Goal: Obtain resource: Download file/media

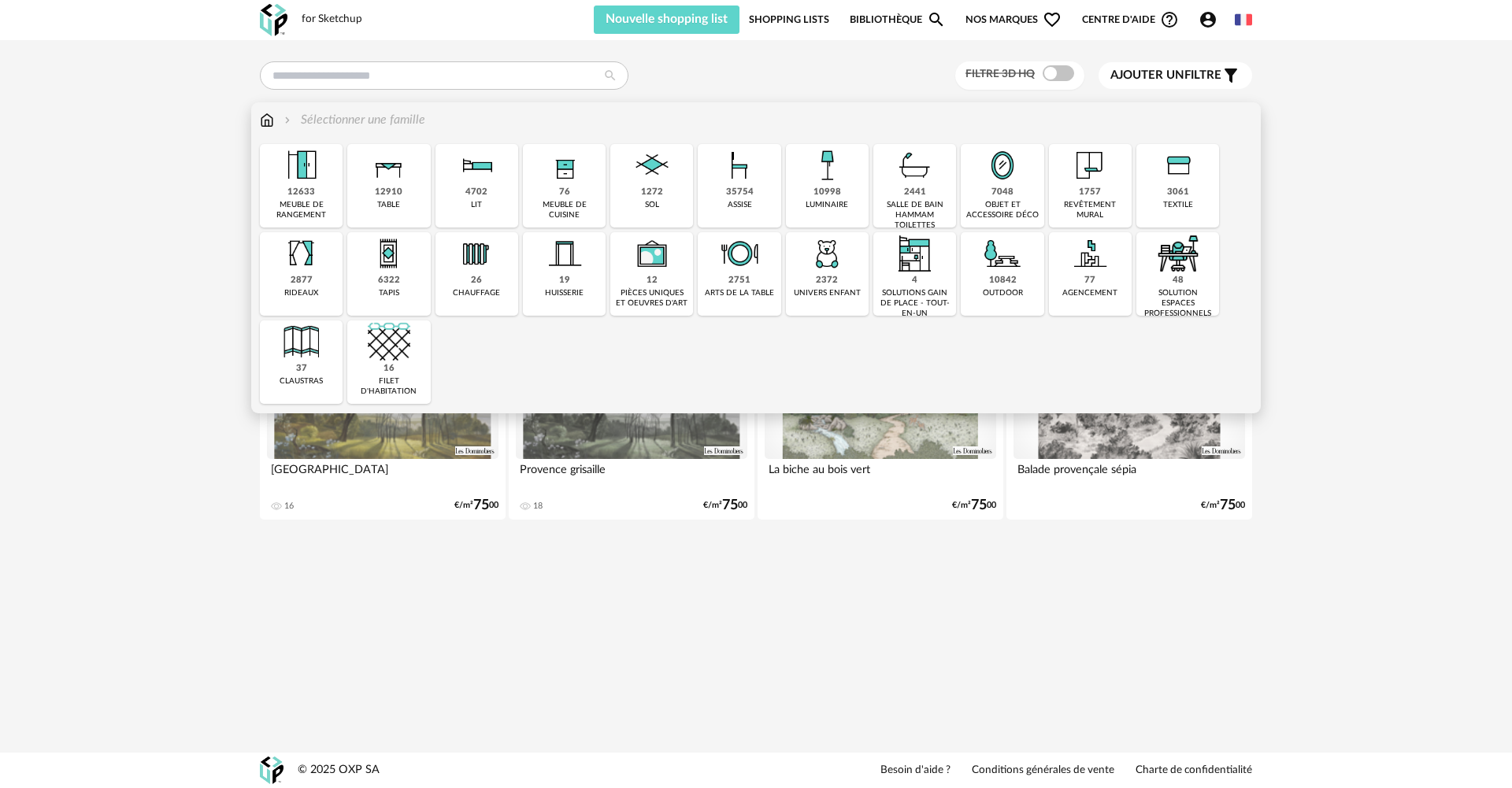
click at [748, 186] on img at bounding box center [739, 165] width 43 height 43
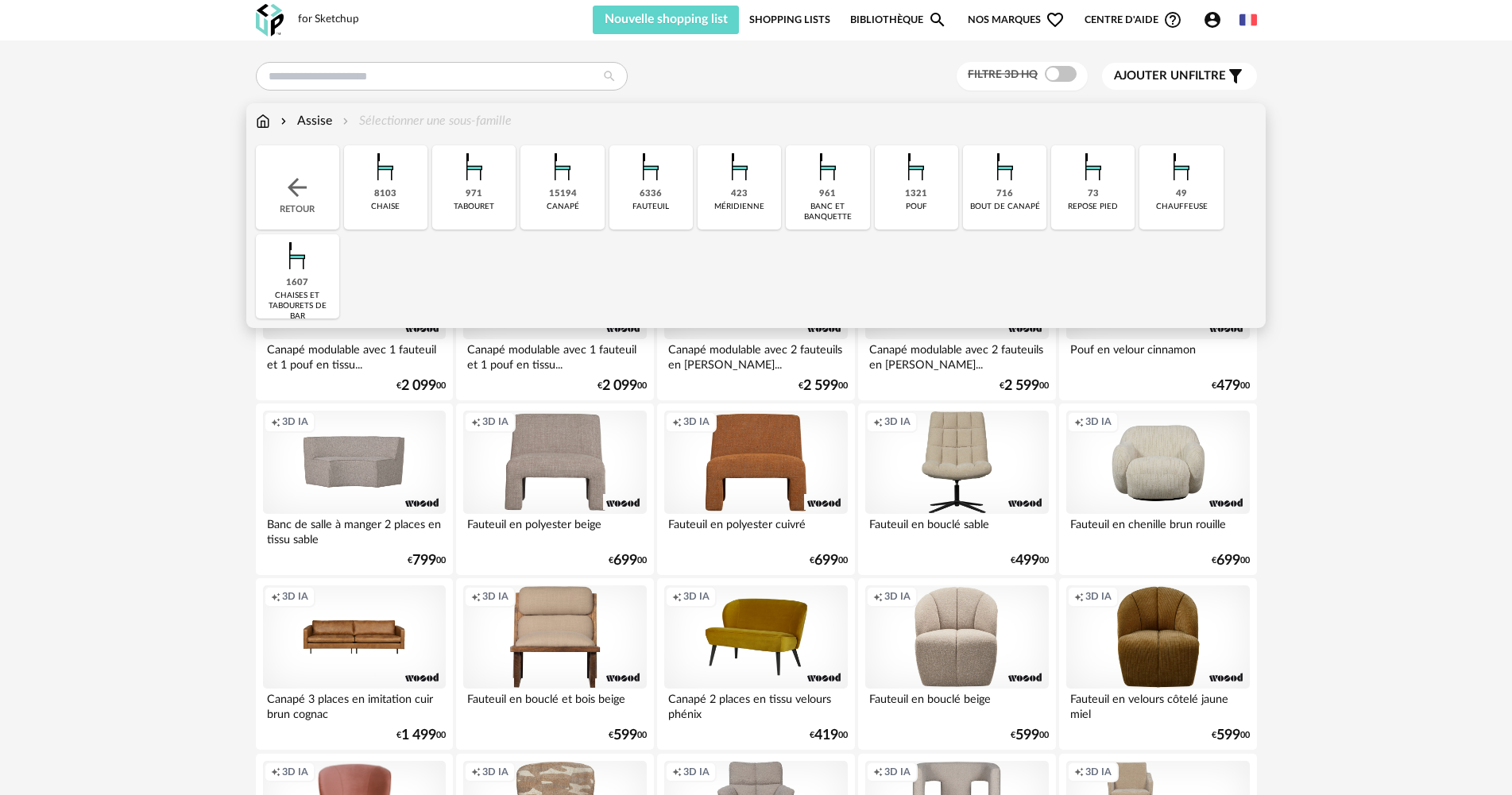
click at [567, 211] on div "canapé" at bounding box center [563, 207] width 33 height 11
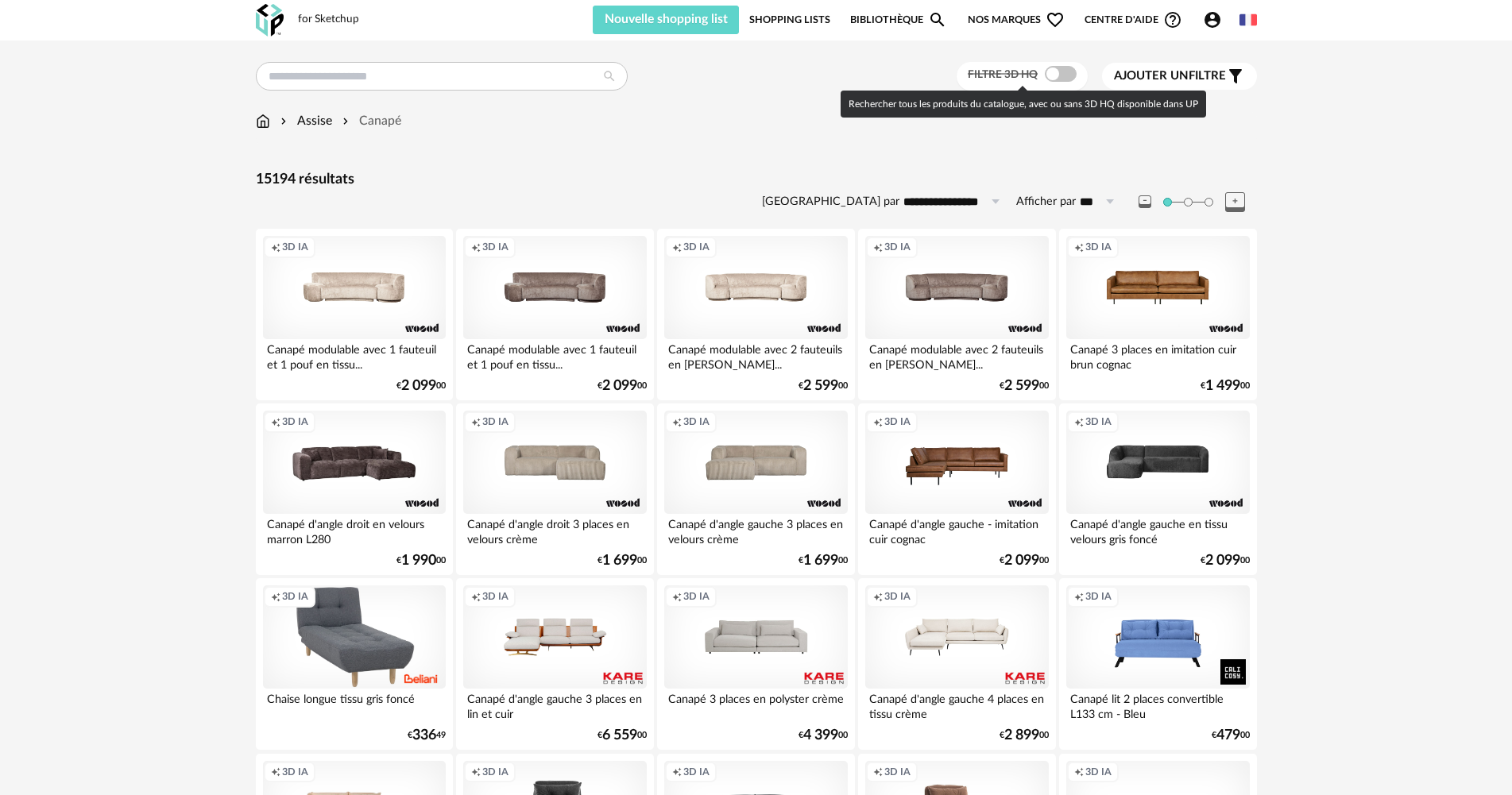
click at [1063, 70] on span at bounding box center [1060, 74] width 32 height 16
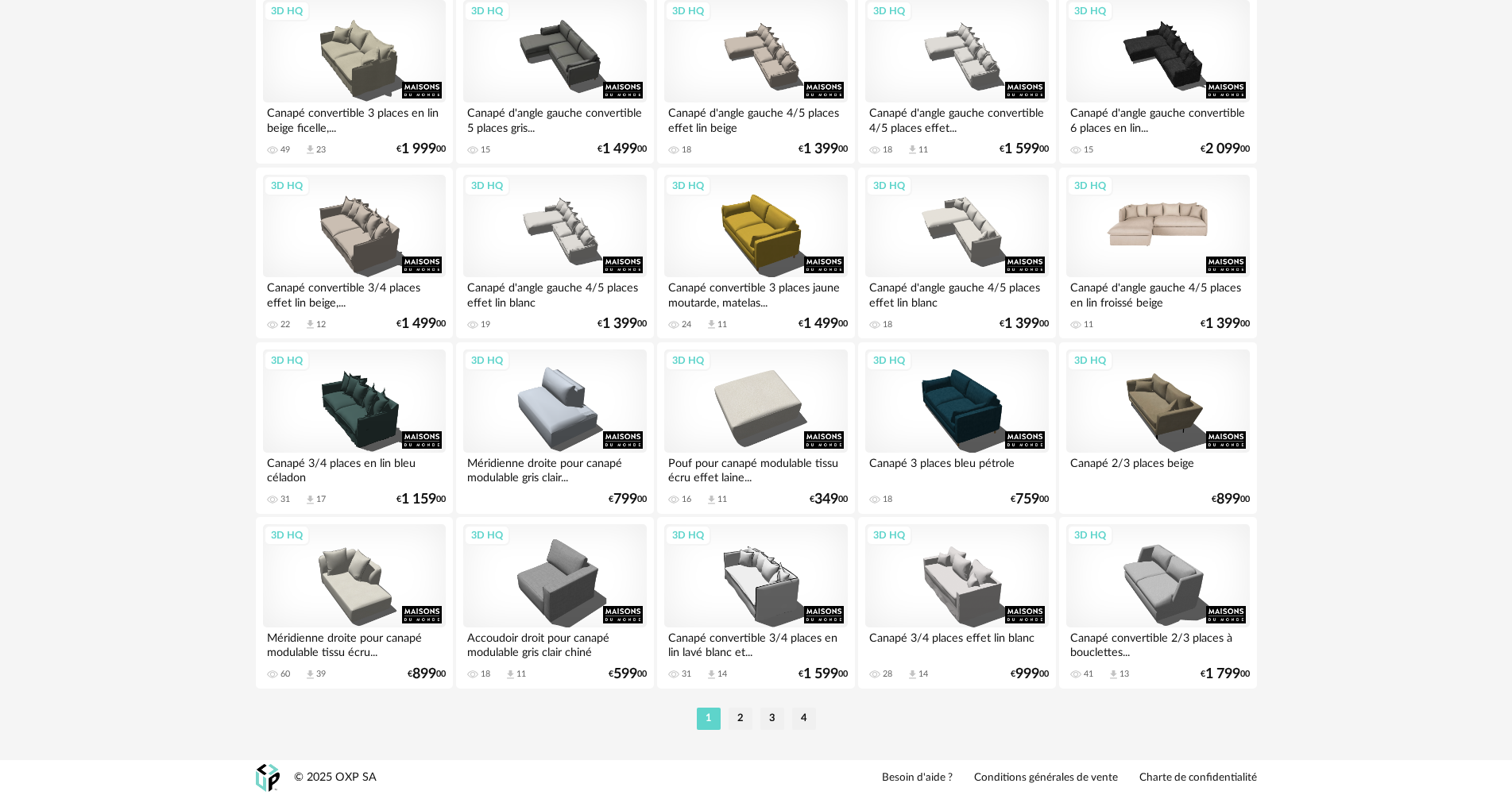
scroll to position [3035, 0]
click at [736, 717] on li "2" at bounding box center [740, 717] width 24 height 22
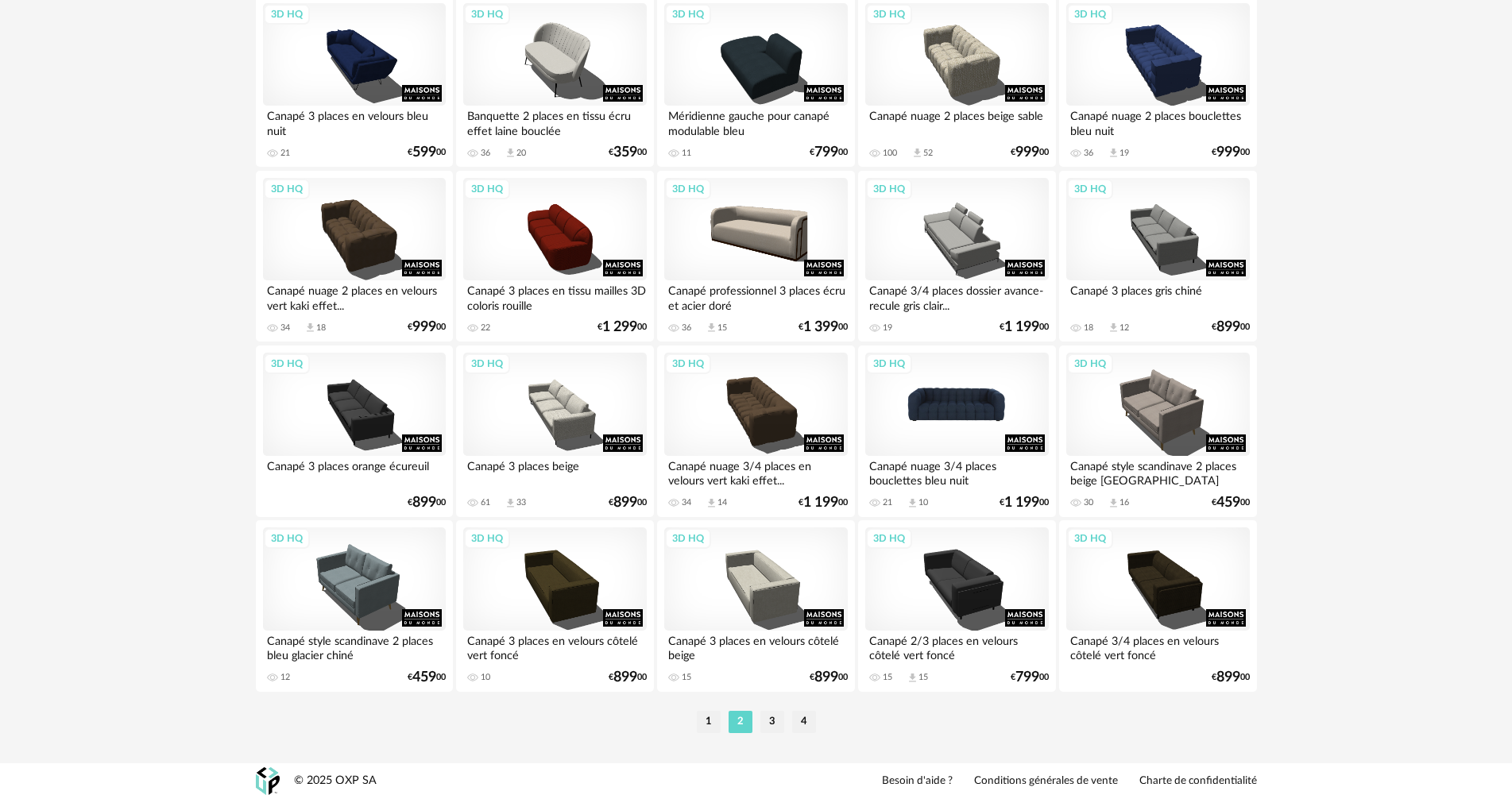
scroll to position [3035, 0]
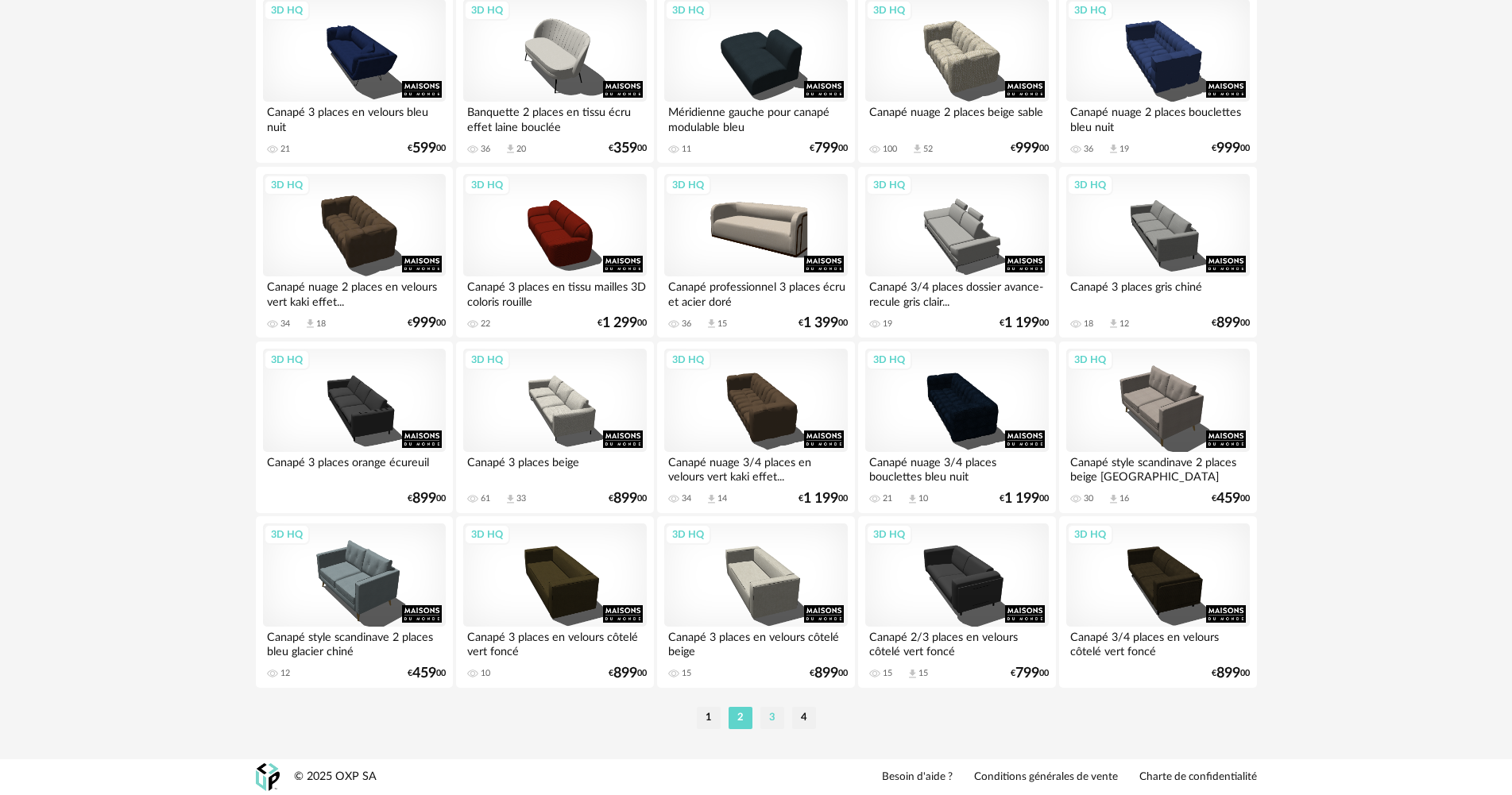
click at [776, 713] on li "3" at bounding box center [772, 717] width 24 height 22
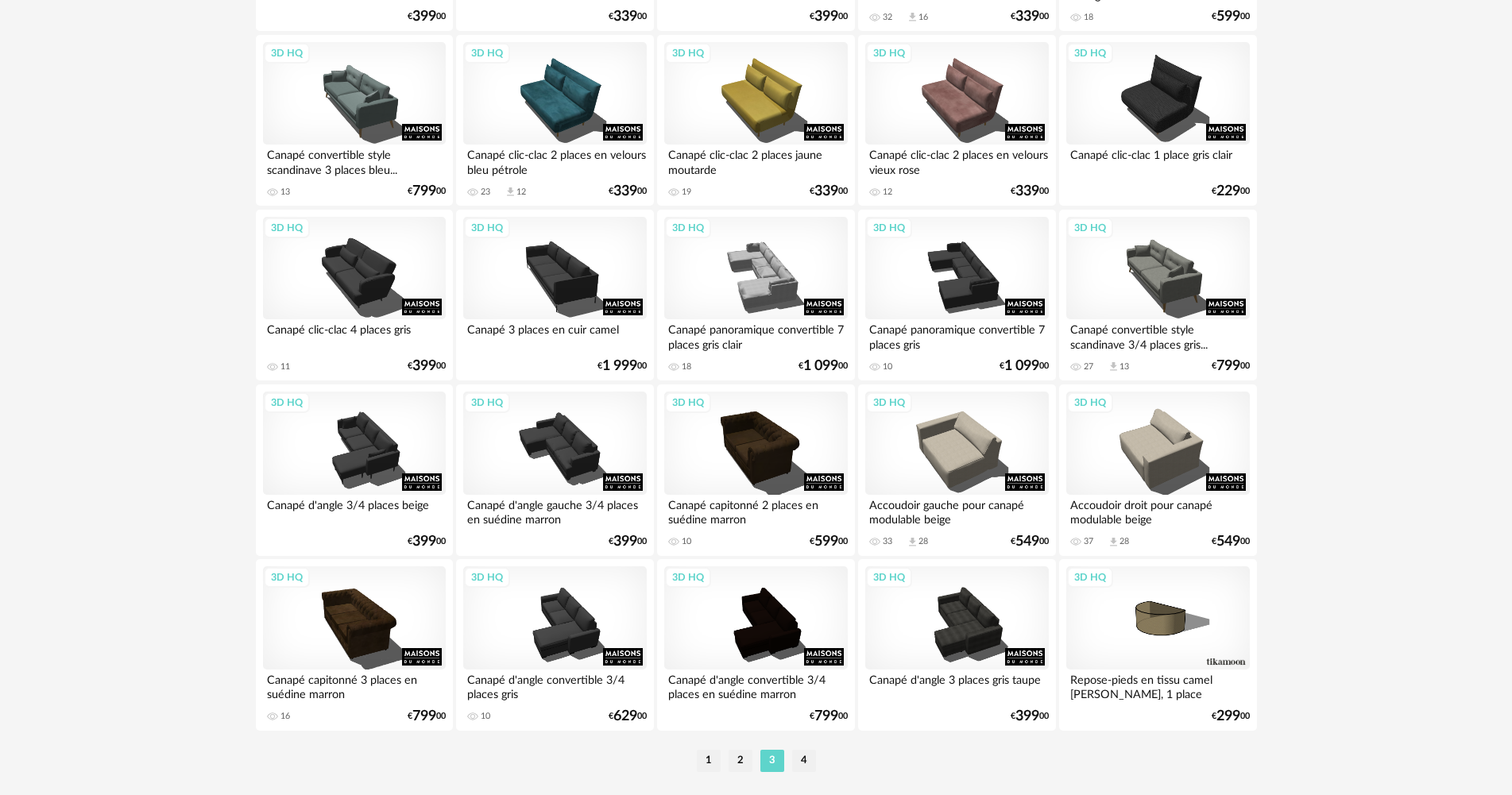
scroll to position [3035, 0]
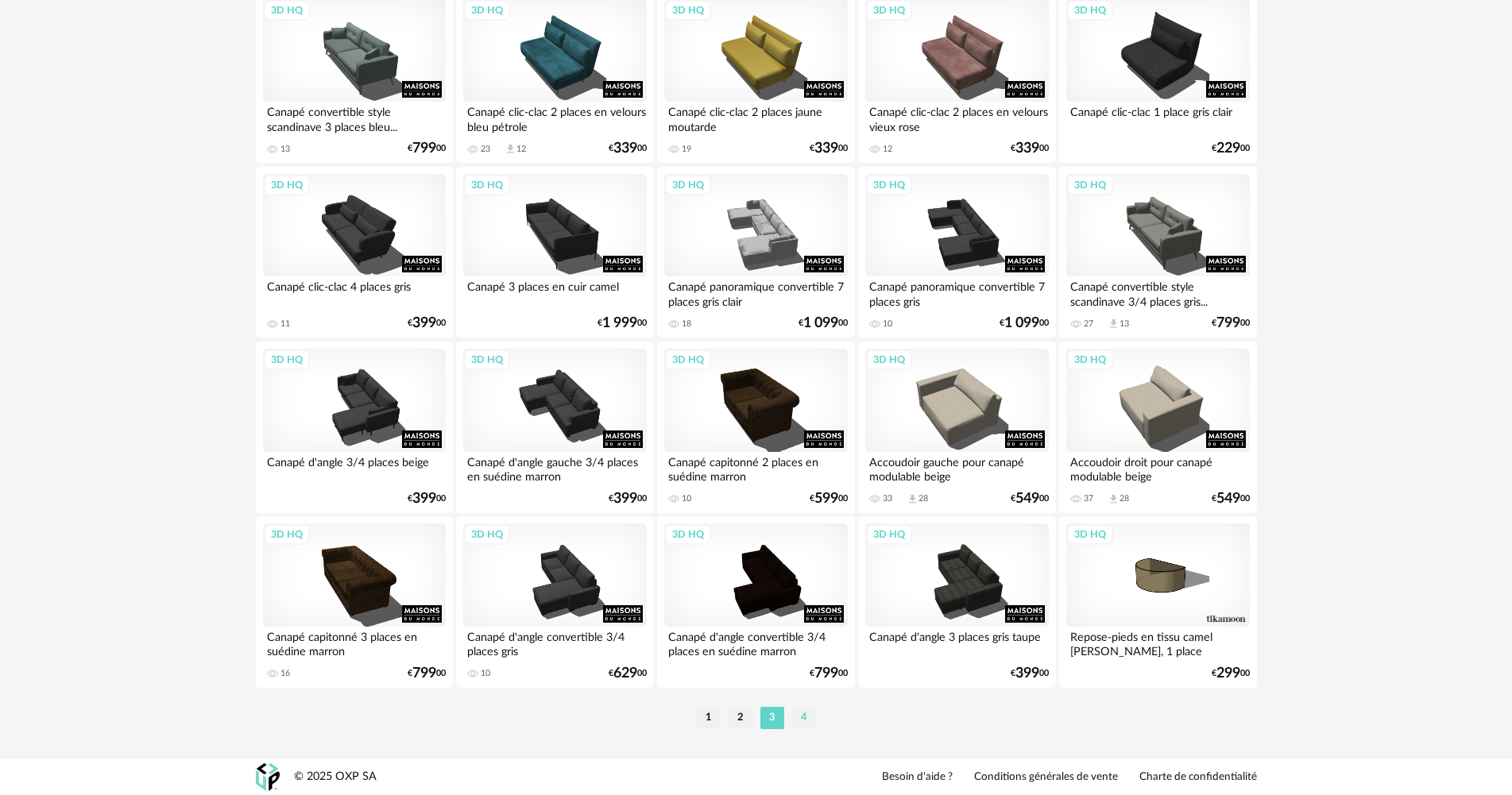
click at [803, 717] on li "4" at bounding box center [804, 717] width 24 height 22
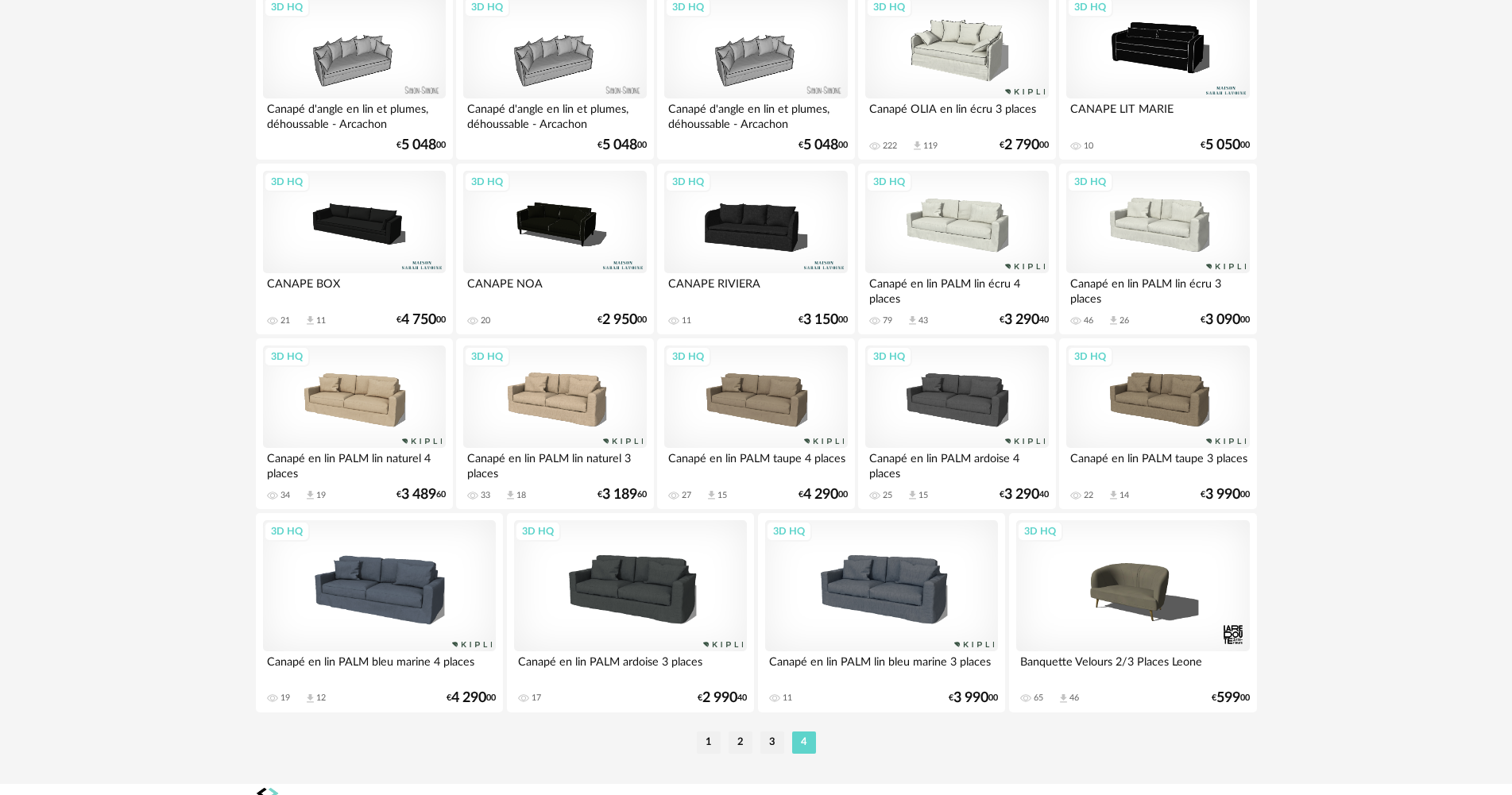
scroll to position [2538, 0]
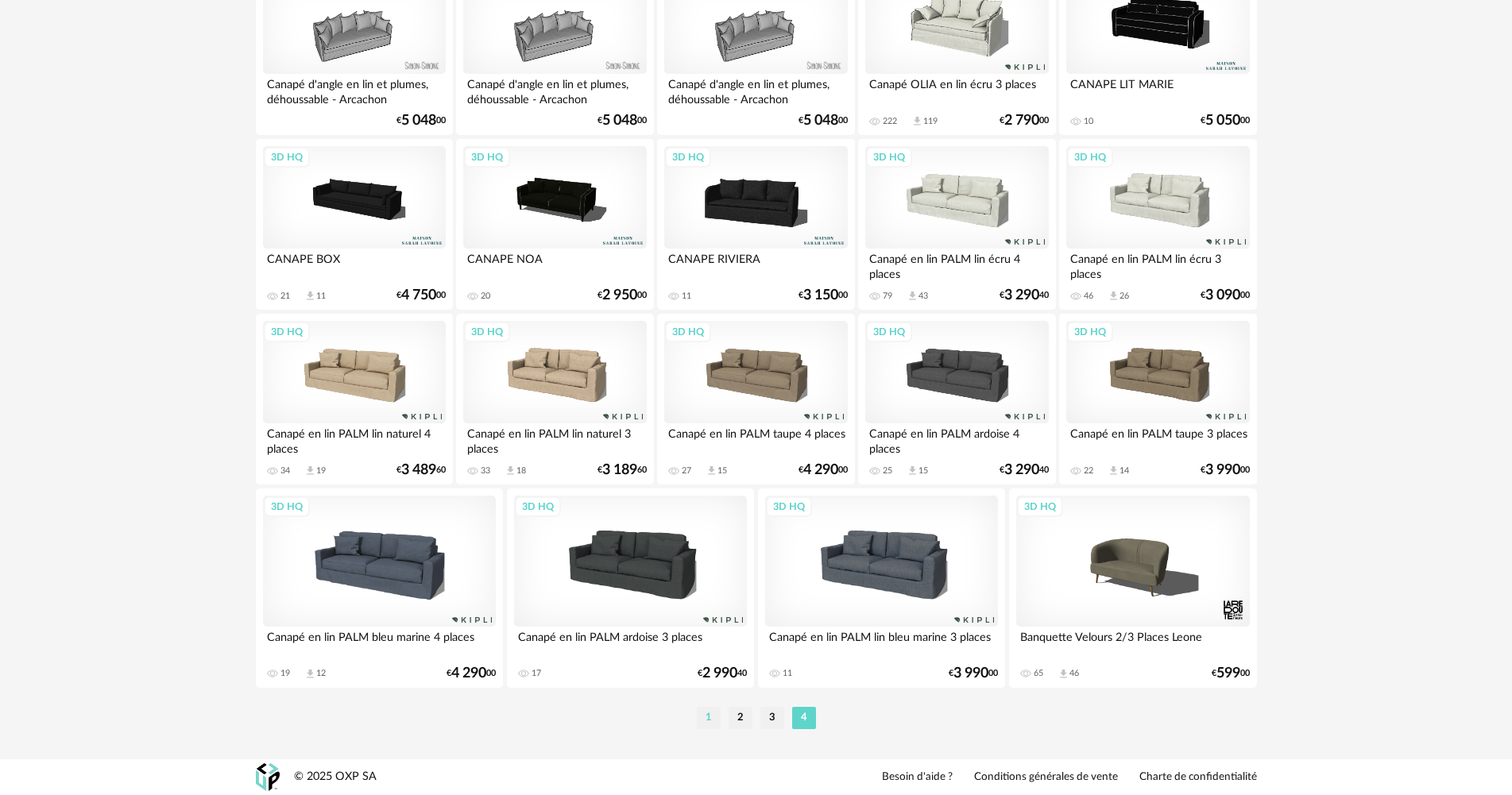
click at [710, 716] on li "1" at bounding box center [708, 717] width 24 height 22
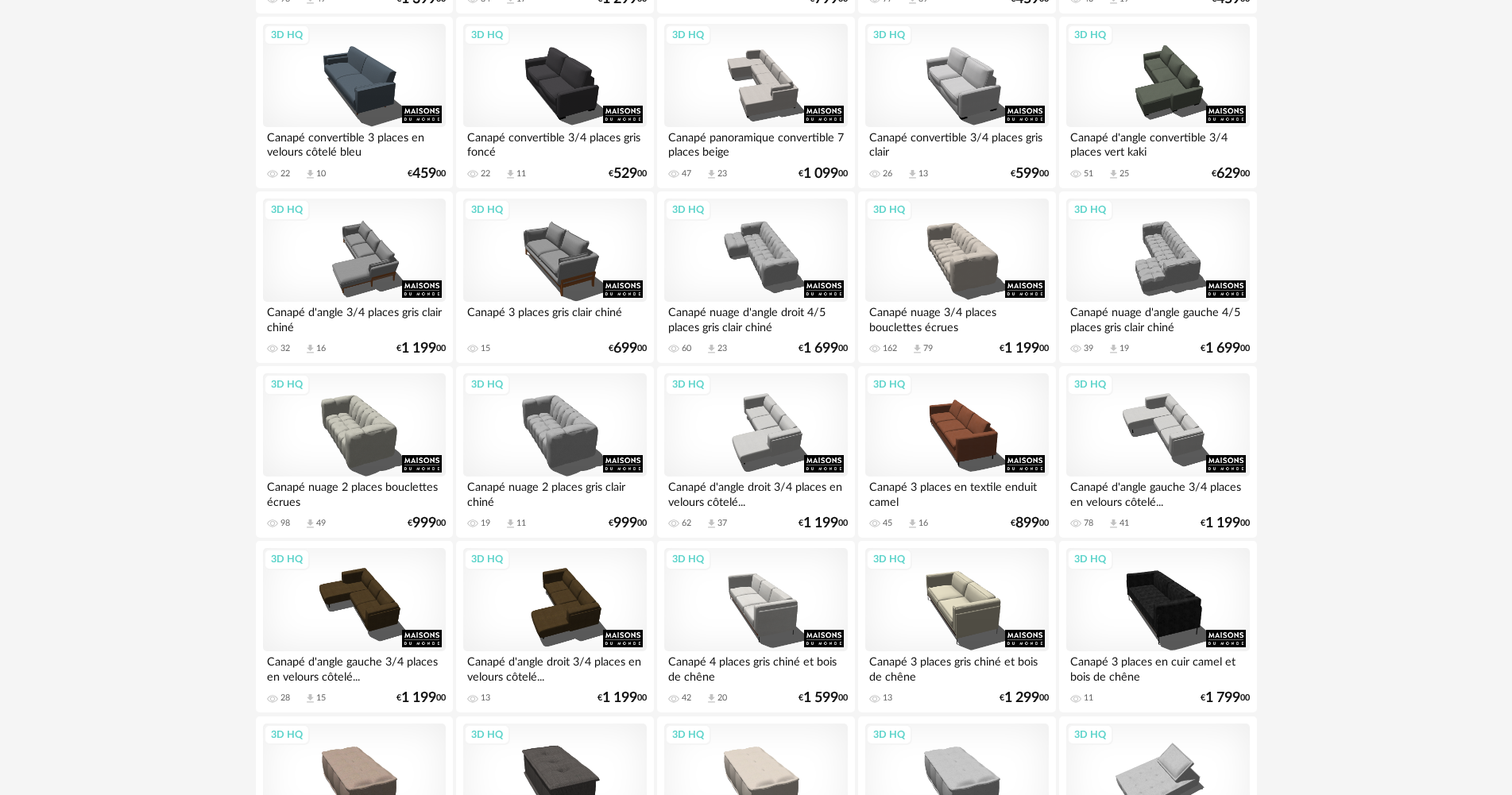
scroll to position [1748, 0]
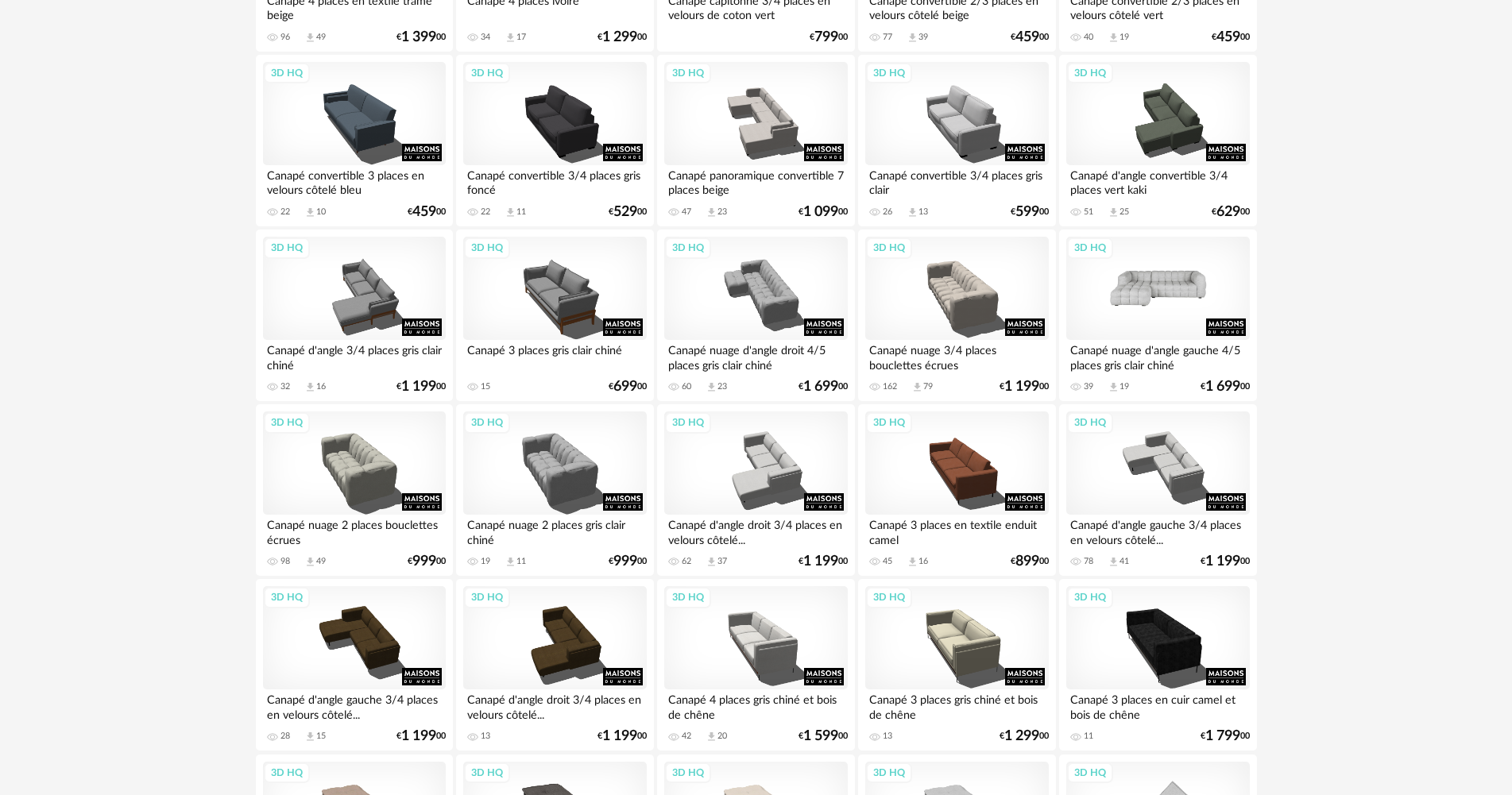
click at [1132, 305] on div "3D HQ" at bounding box center [1157, 287] width 183 height 103
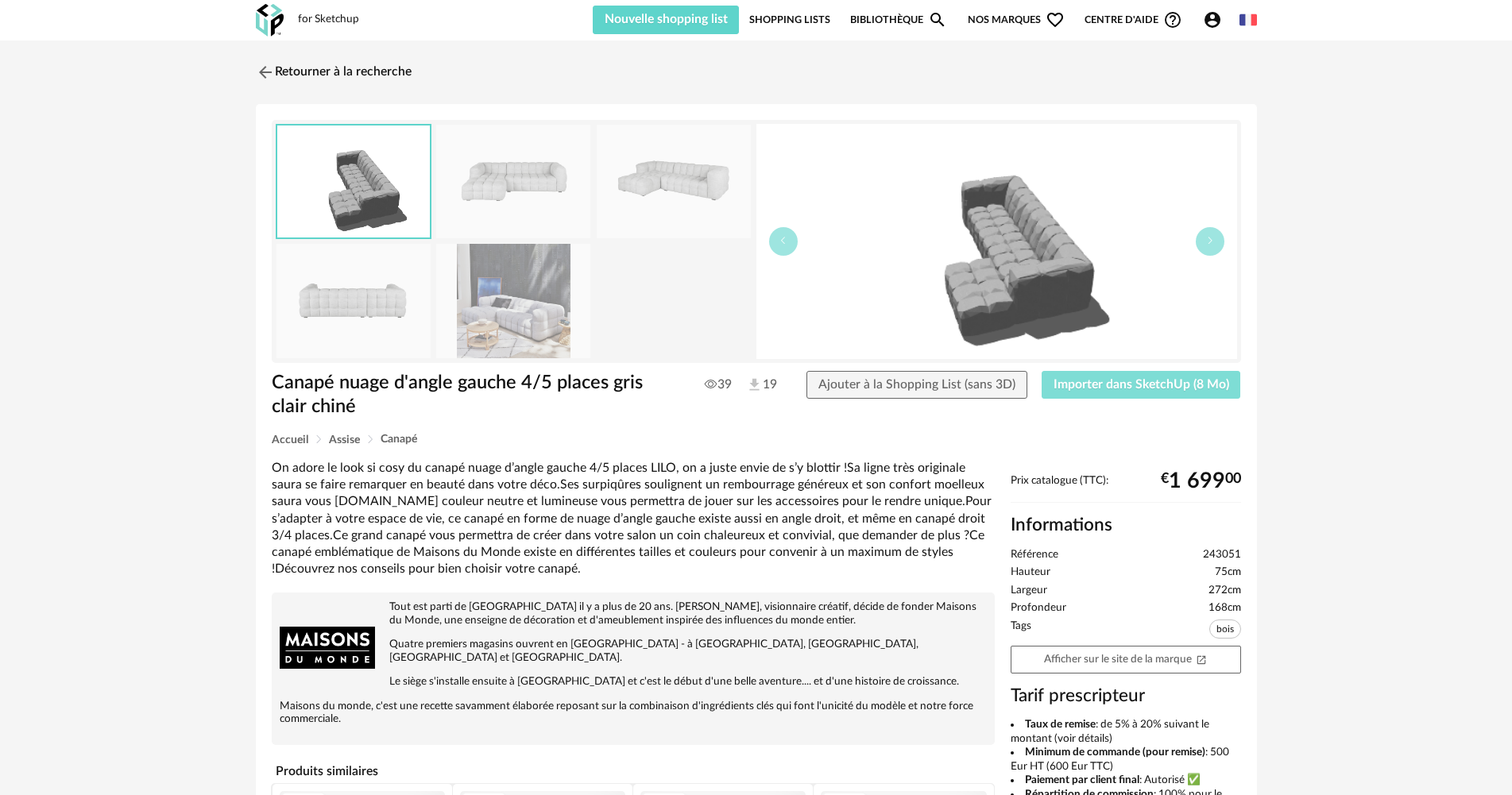
click at [1105, 381] on span "Importer dans SketchUp (8 Mo)" at bounding box center [1141, 384] width 176 height 12
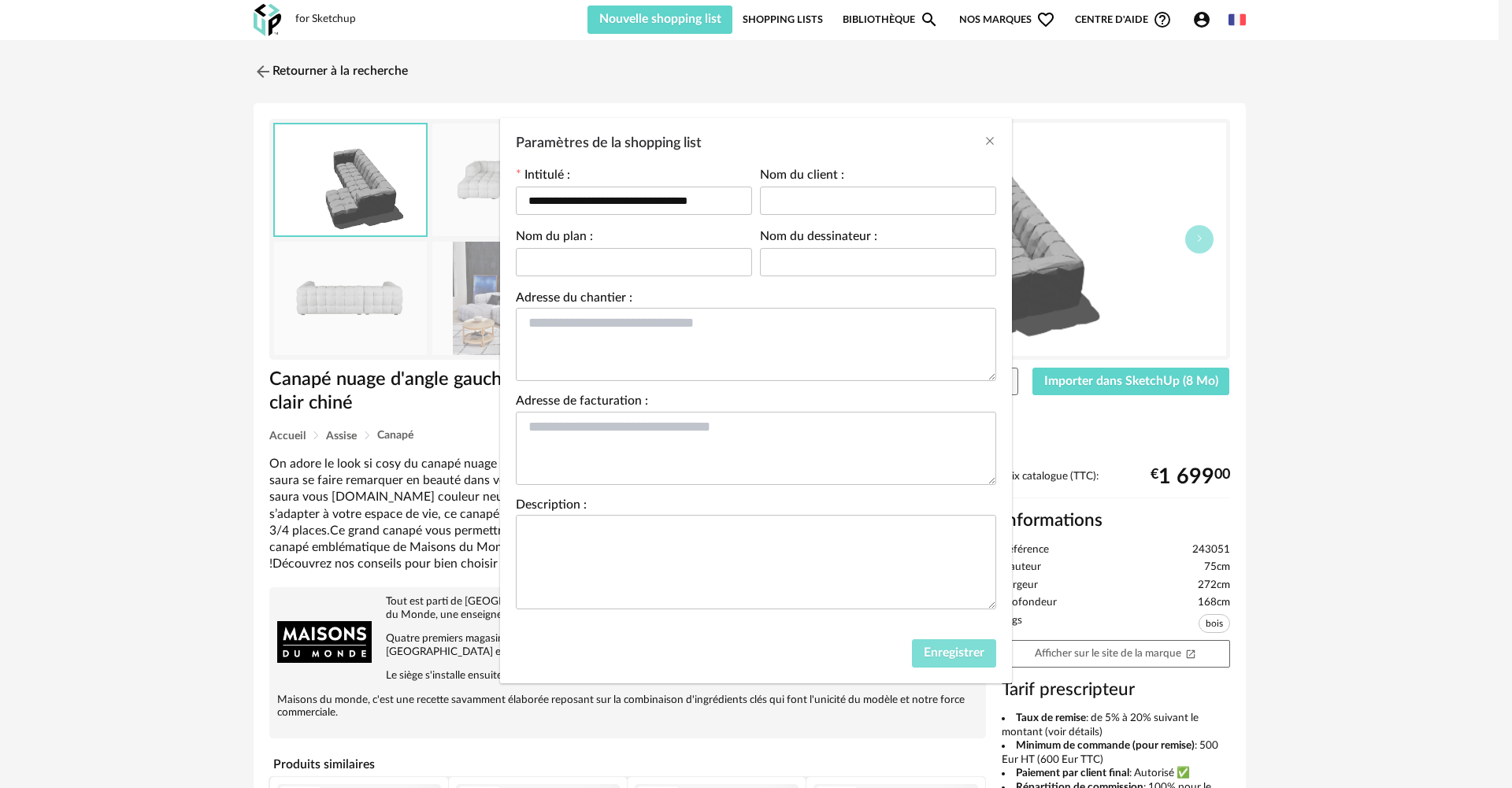
click at [928, 657] on span "Enregistrer" at bounding box center [954, 652] width 61 height 12
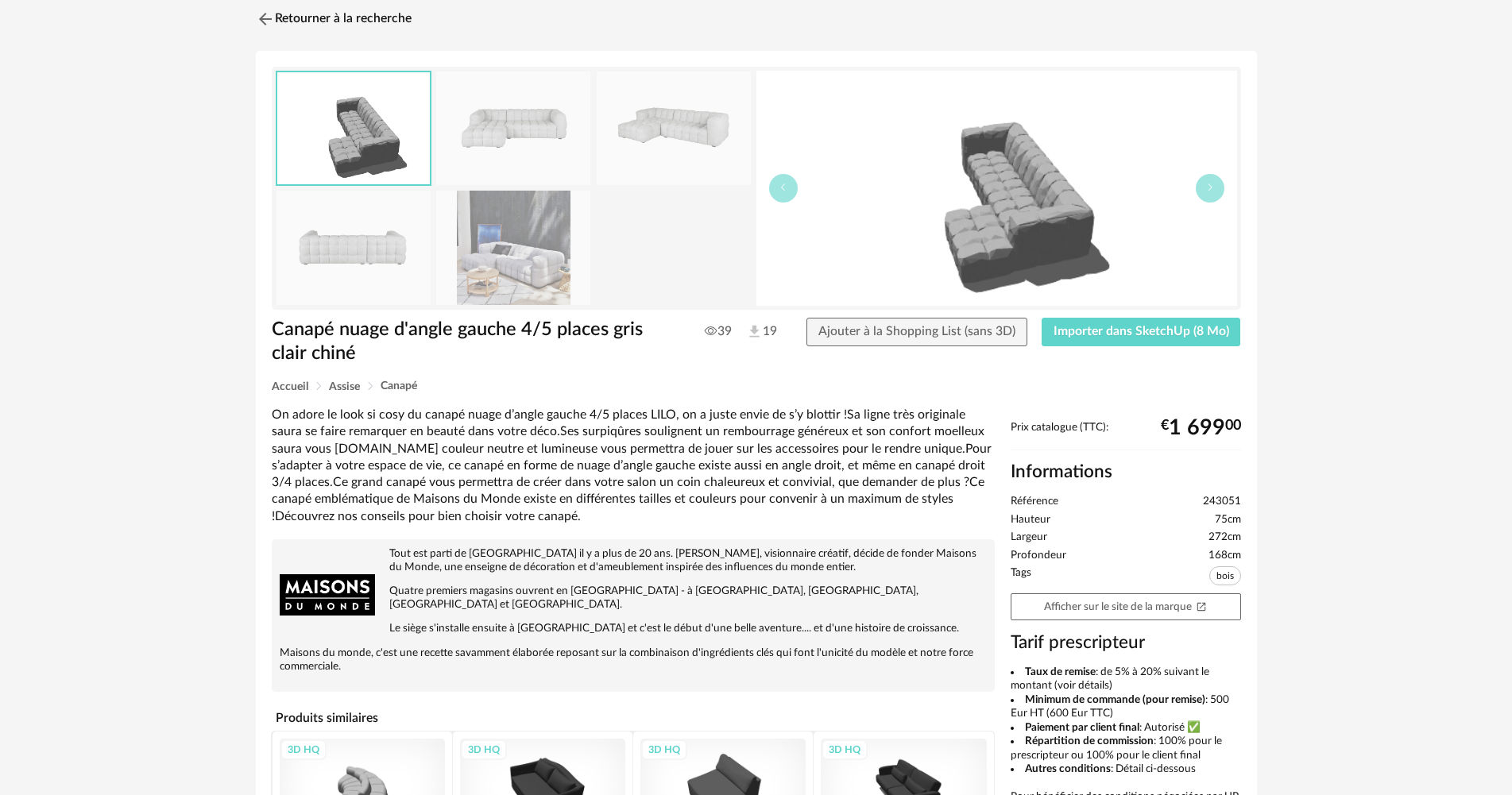
scroll to position [159, 0]
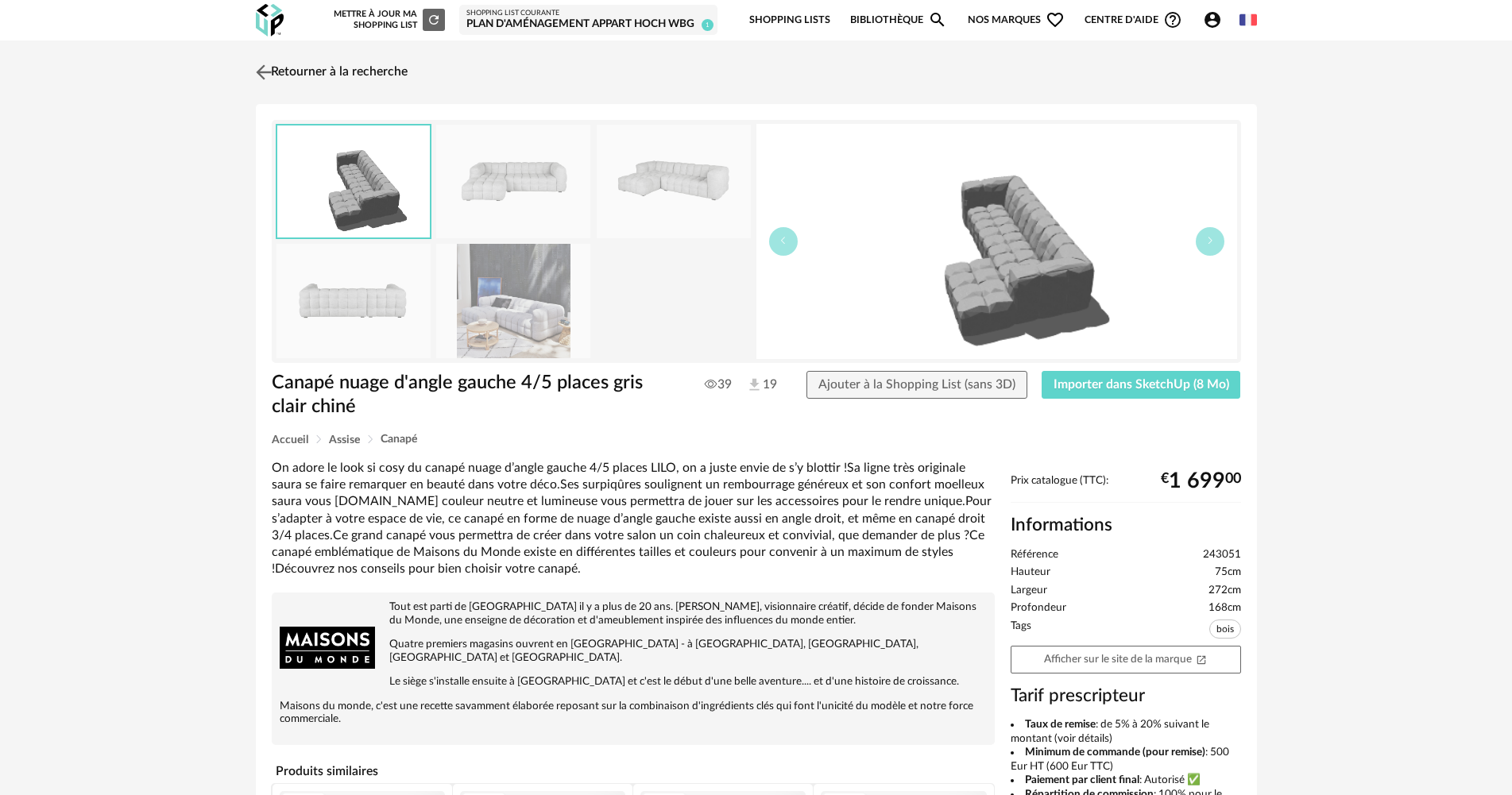
click at [294, 71] on link "Retourner à la recherche" at bounding box center [330, 72] width 156 height 35
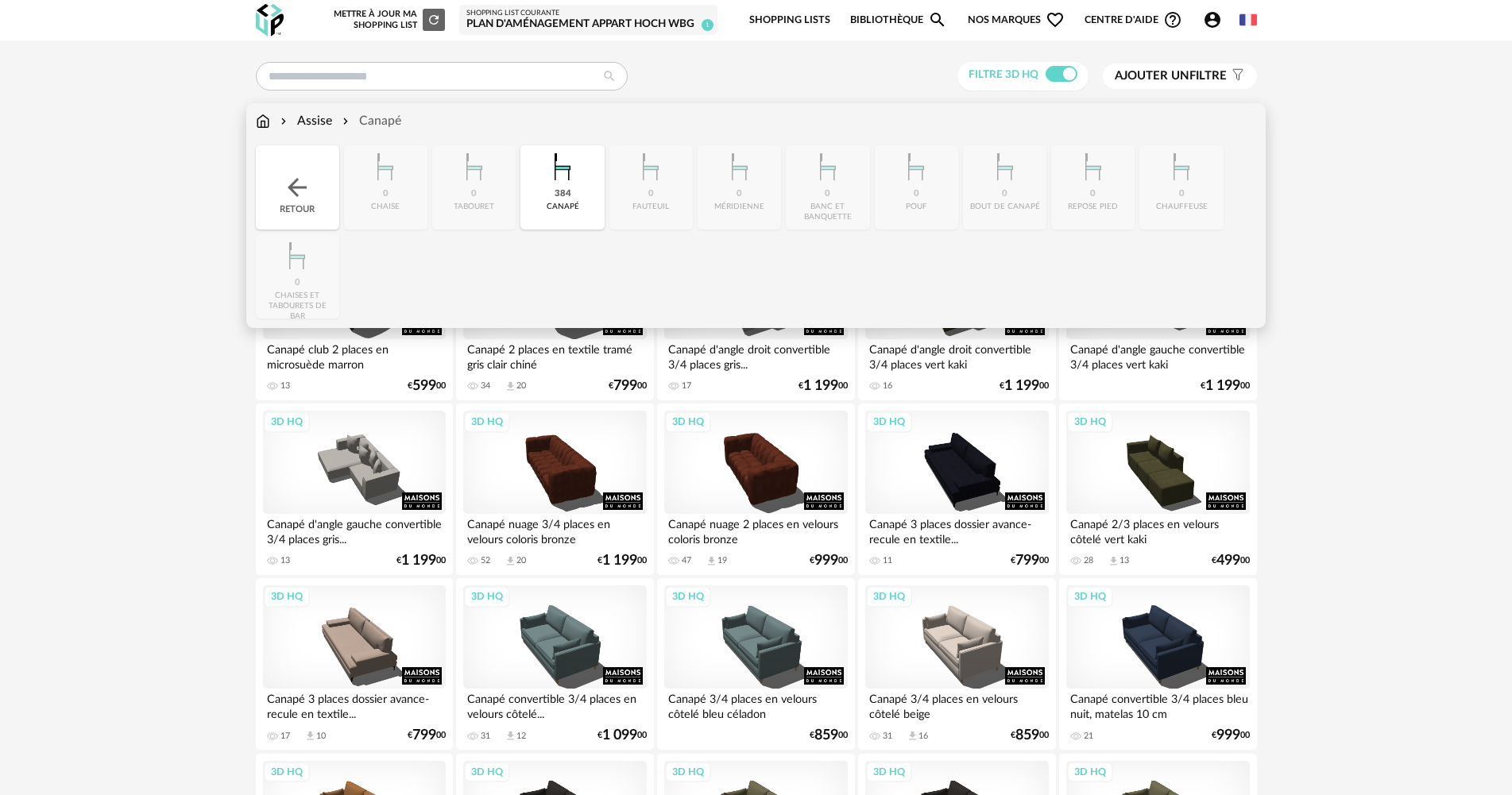
click at [268, 116] on img at bounding box center [262, 121] width 14 height 18
click at [292, 176] on img at bounding box center [297, 187] width 29 height 29
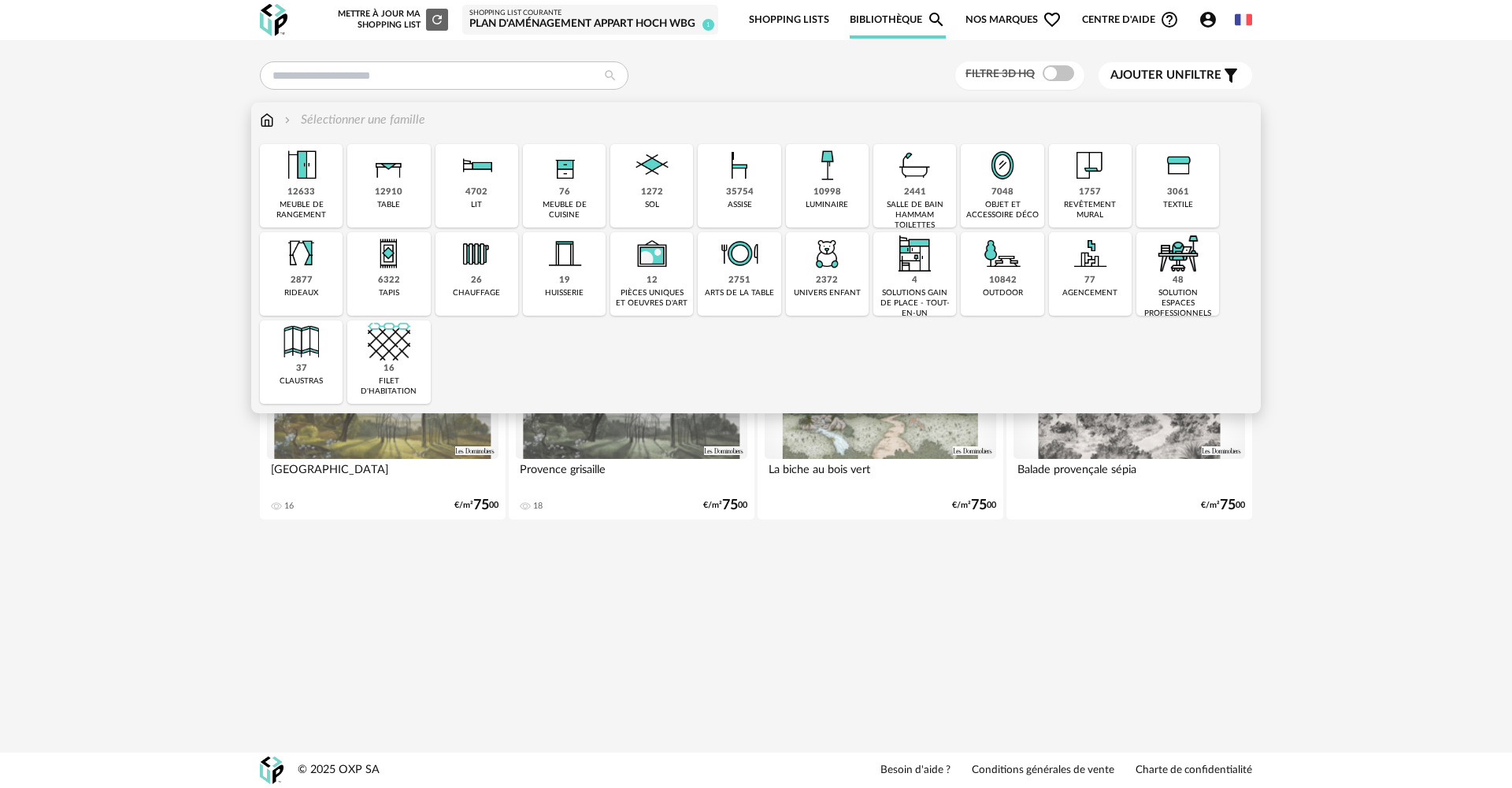
click at [801, 200] on div "10998 luminaire" at bounding box center [827, 186] width 83 height 84
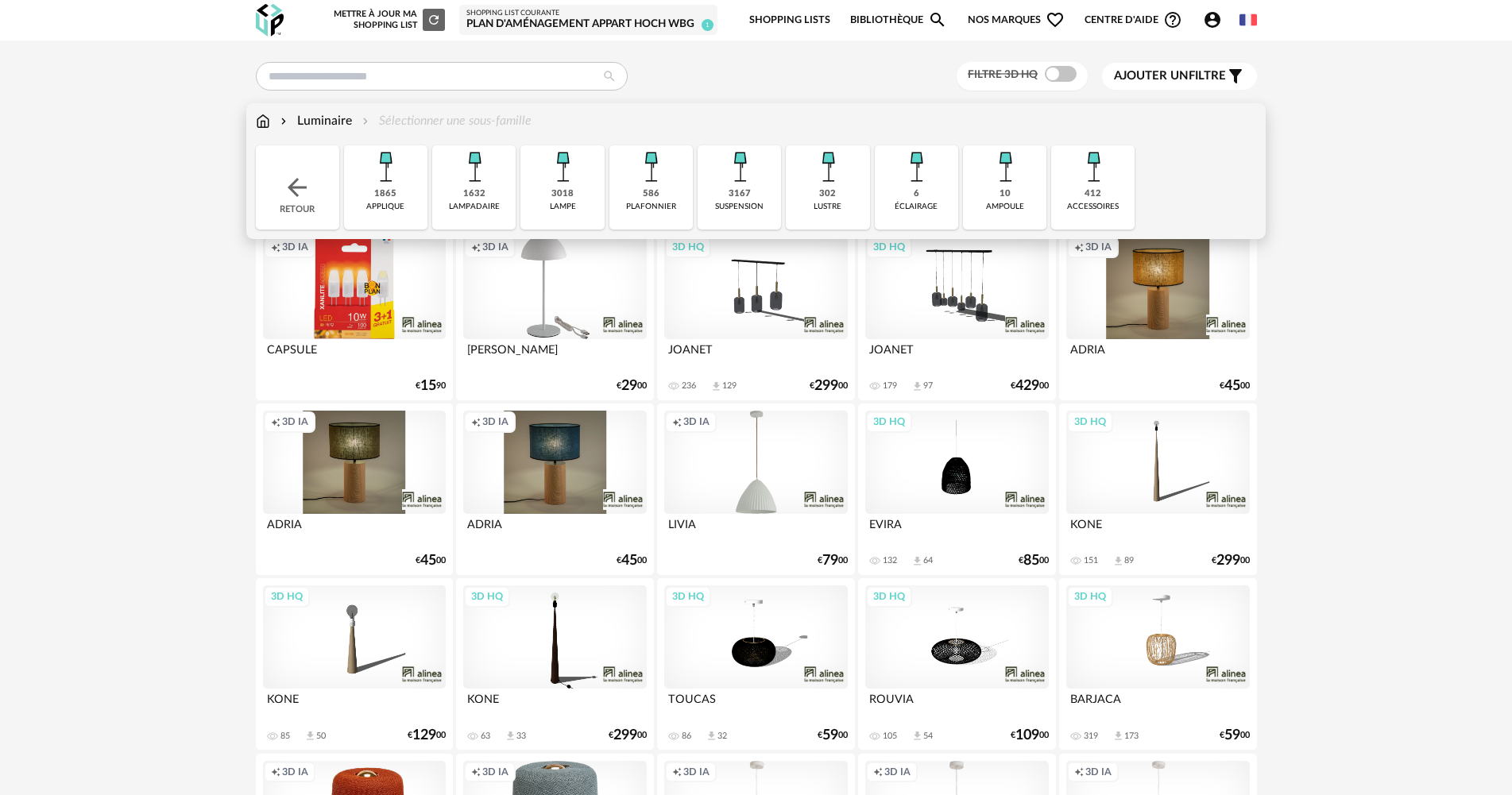
click at [485, 189] on div "1632 lampadaire" at bounding box center [474, 187] width 84 height 85
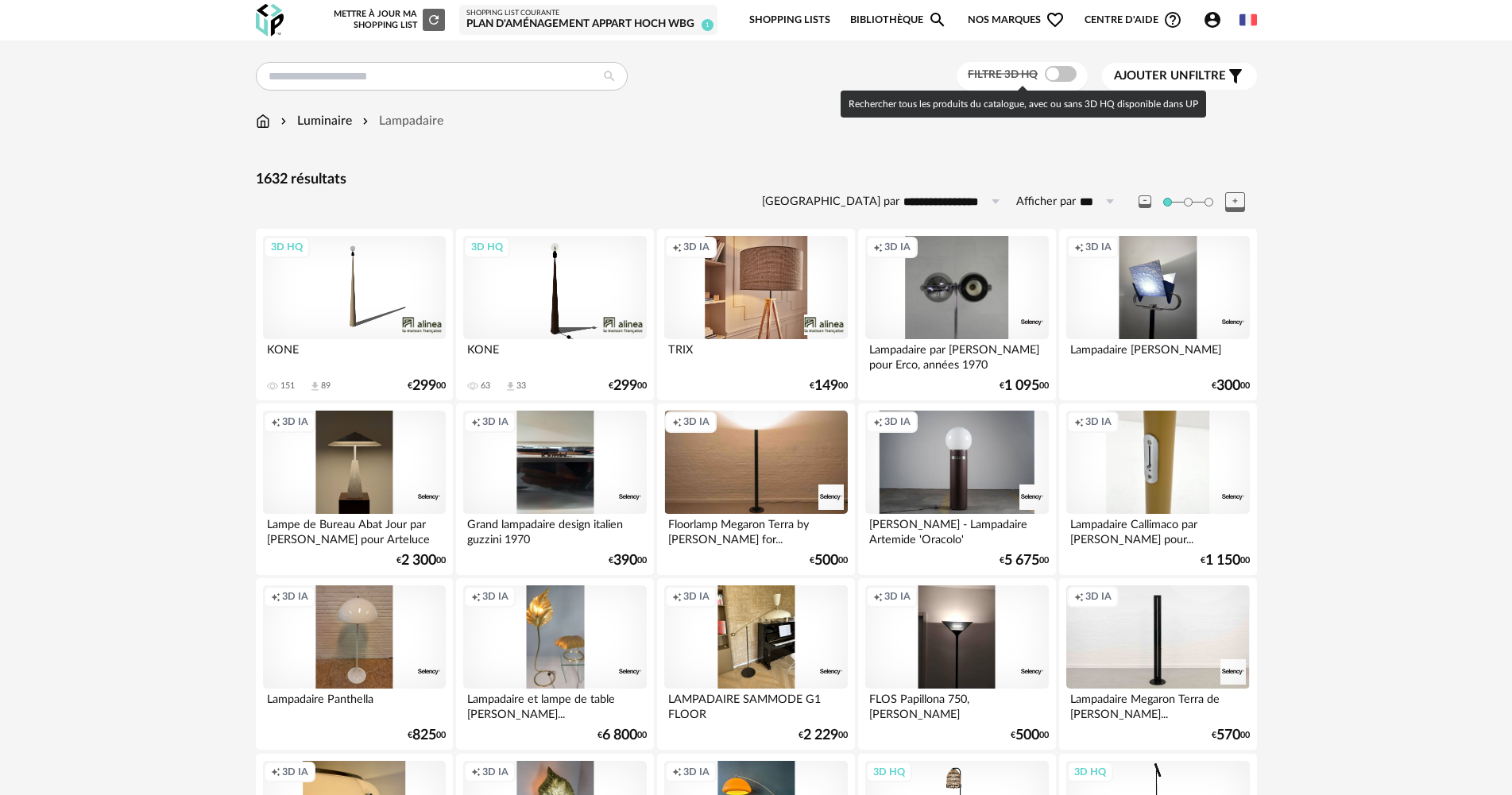
click at [1056, 76] on span at bounding box center [1060, 74] width 32 height 16
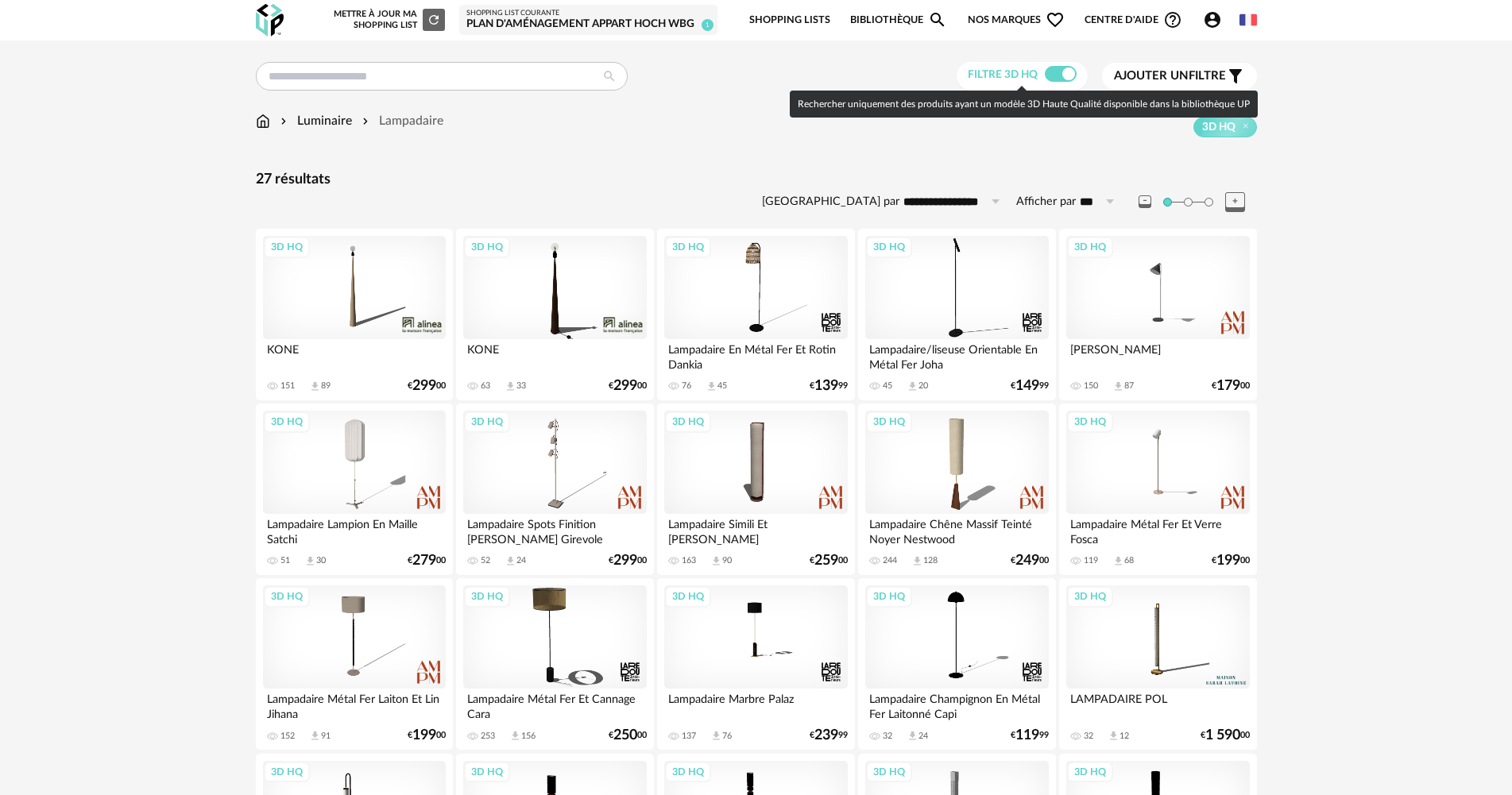
click at [564, 295] on div "3D HQ" at bounding box center [555, 286] width 183 height 103
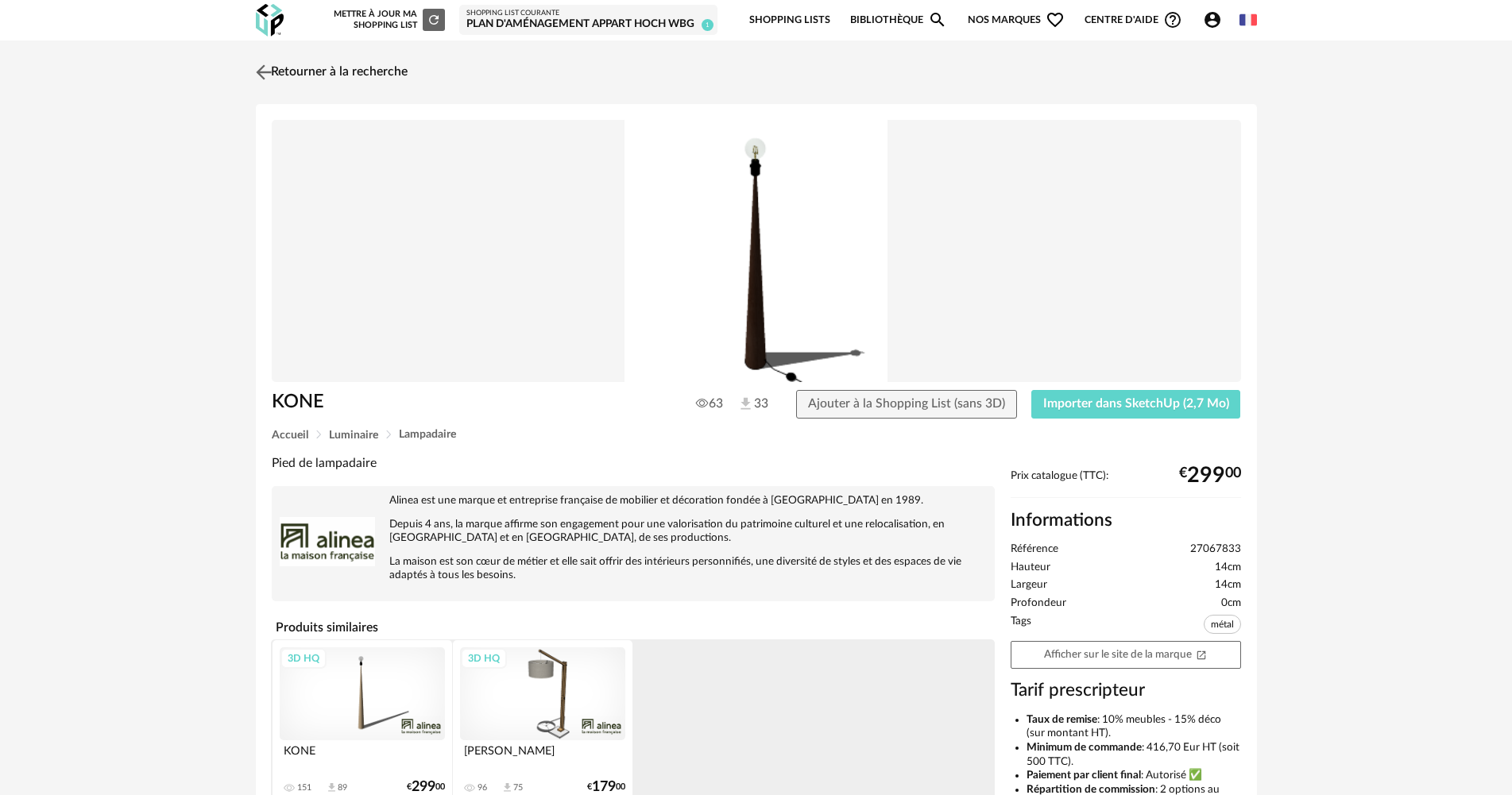
click at [320, 71] on link "Retourner à la recherche" at bounding box center [330, 72] width 156 height 35
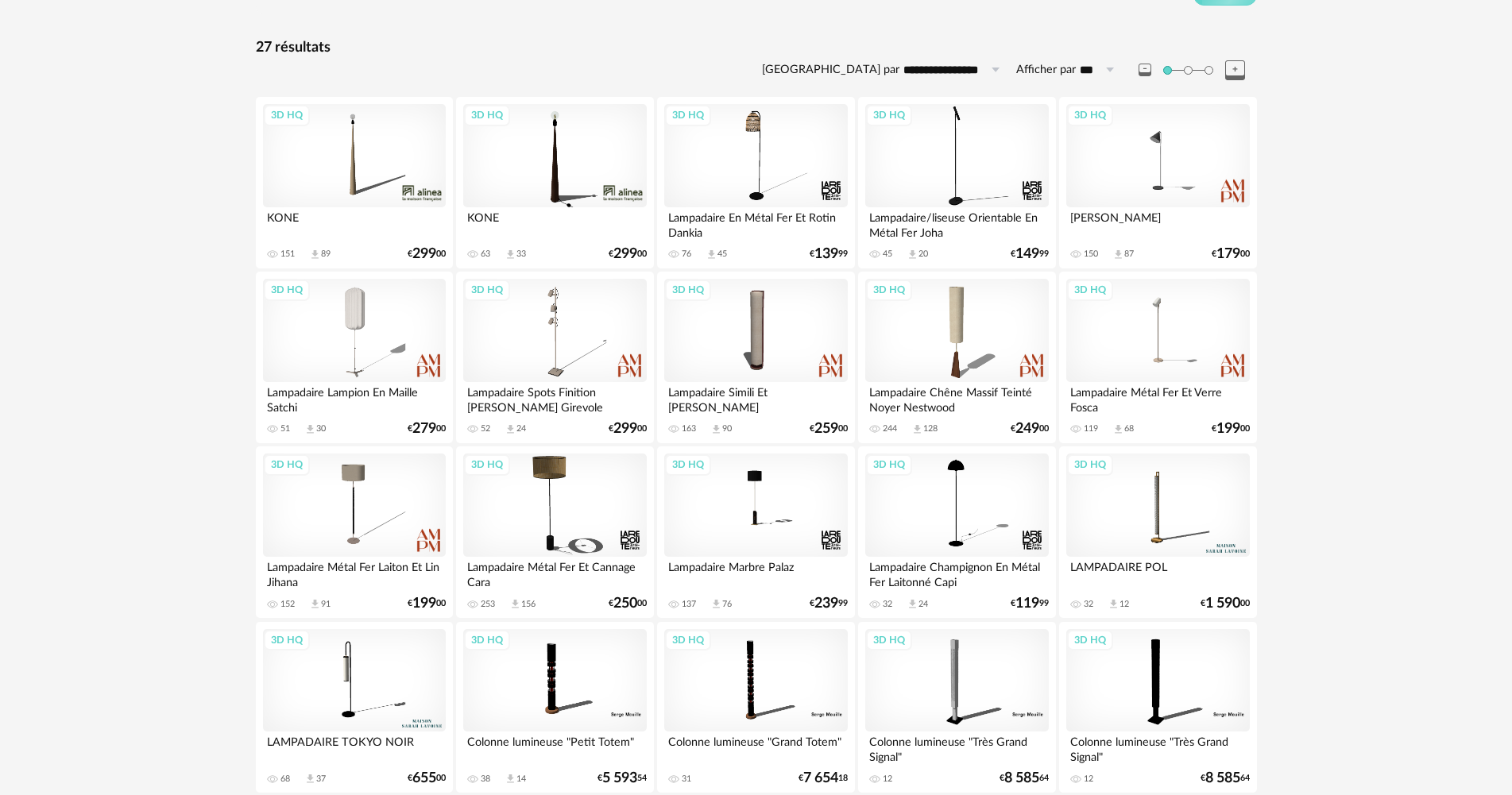
scroll to position [159, 0]
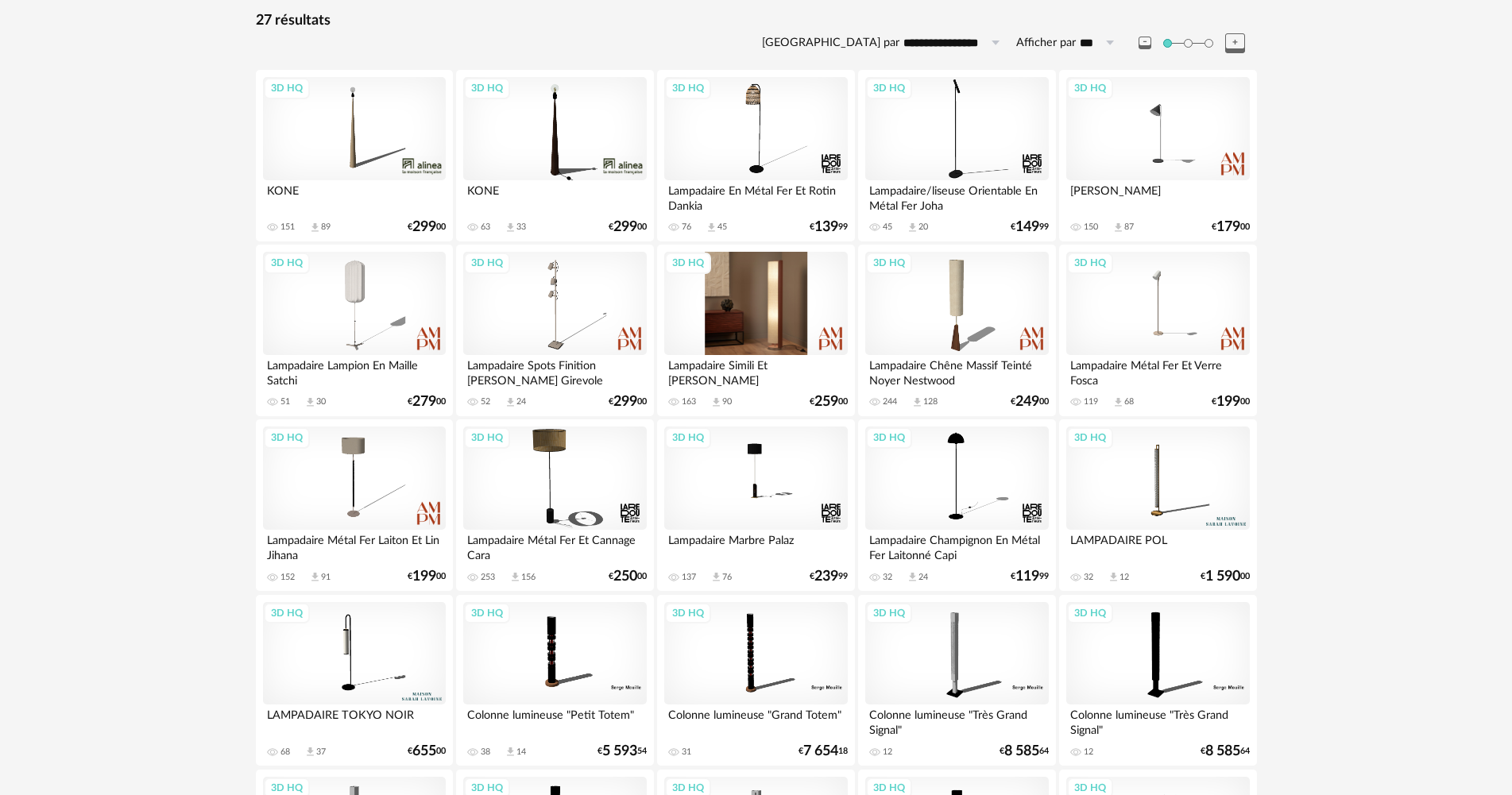
click at [753, 318] on div "3D HQ" at bounding box center [756, 303] width 183 height 103
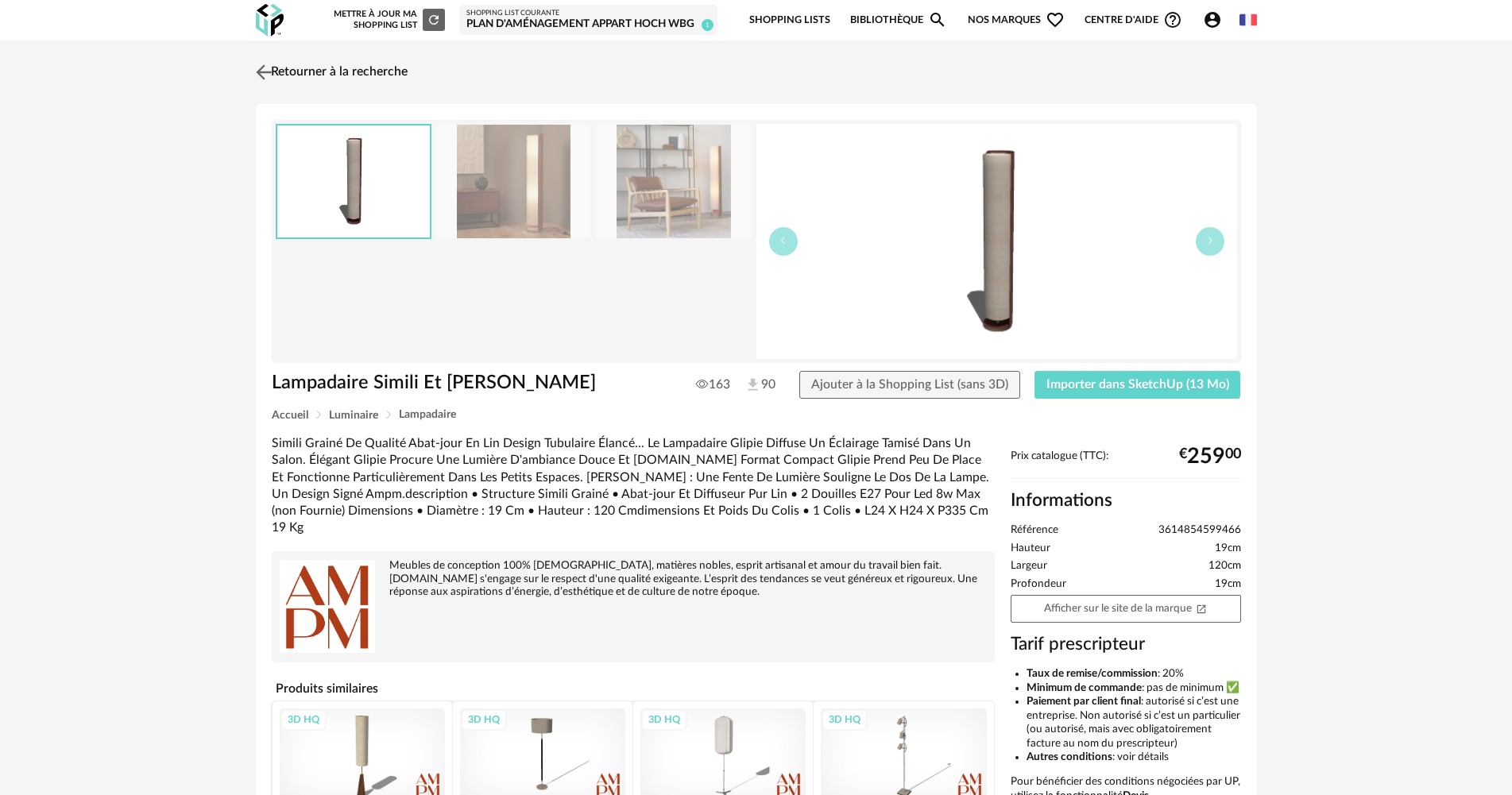
click at [273, 64] on img at bounding box center [263, 72] width 23 height 23
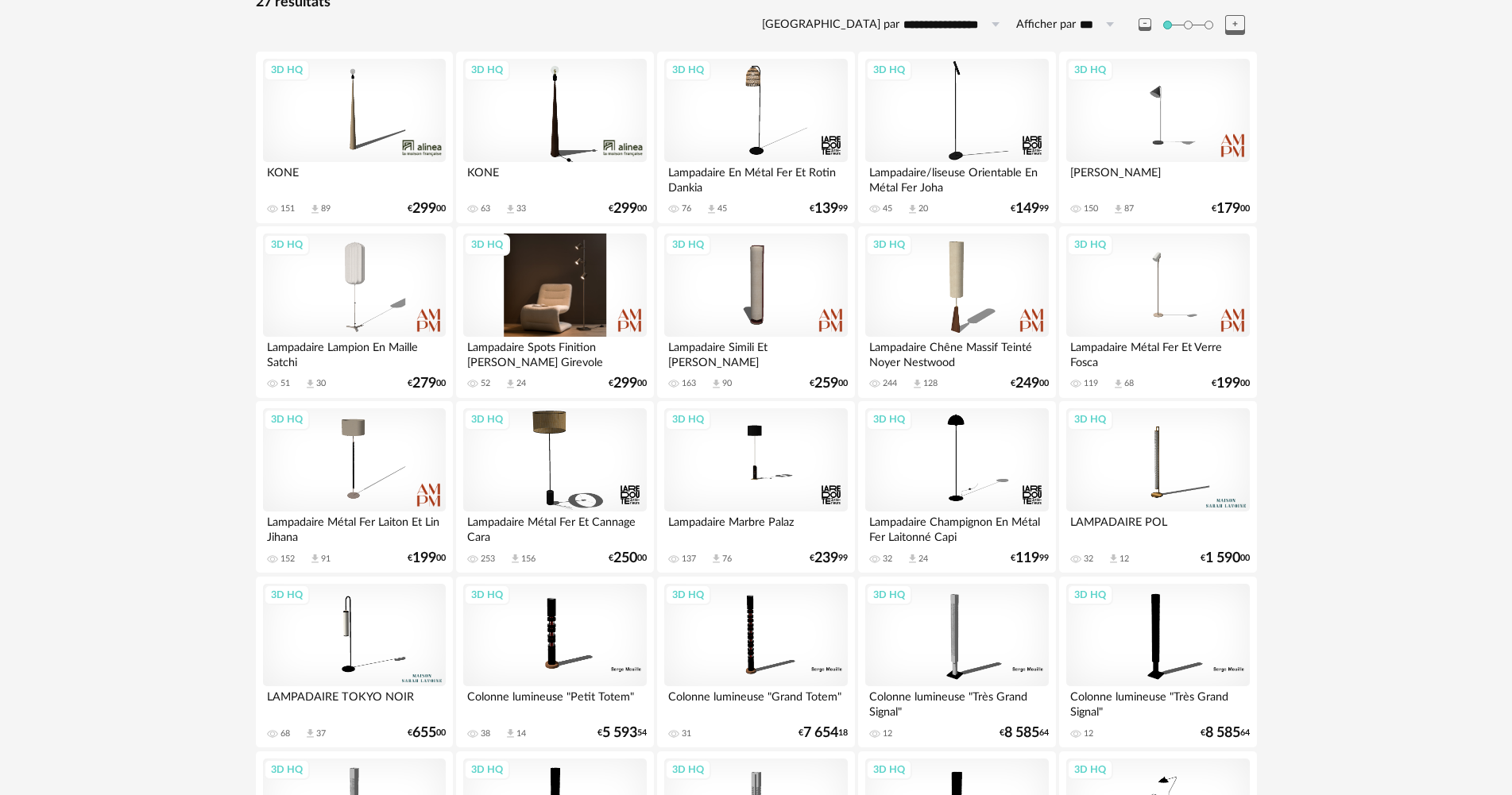
scroll to position [159, 0]
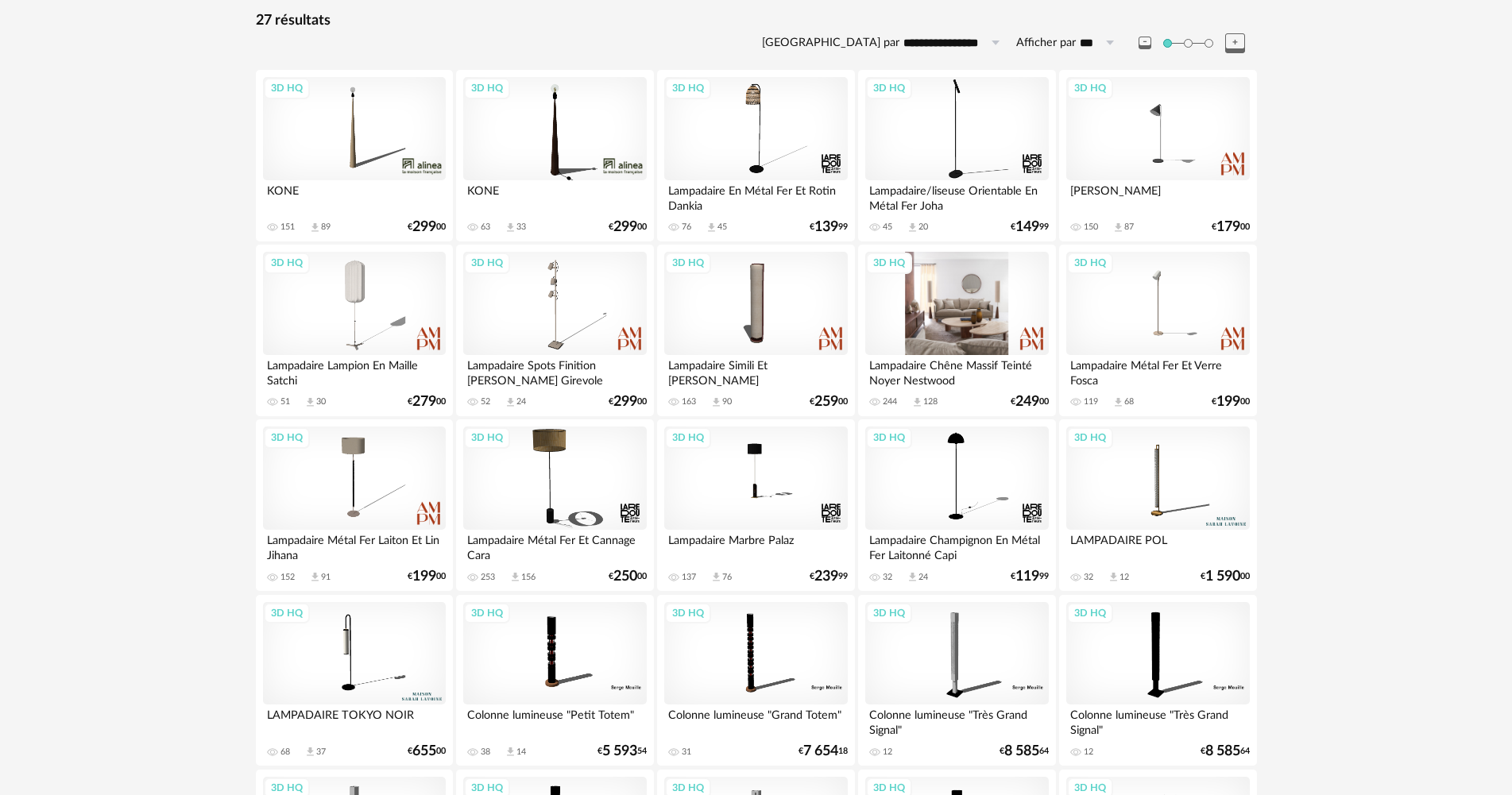
click at [991, 316] on div "3D HQ" at bounding box center [956, 303] width 183 height 103
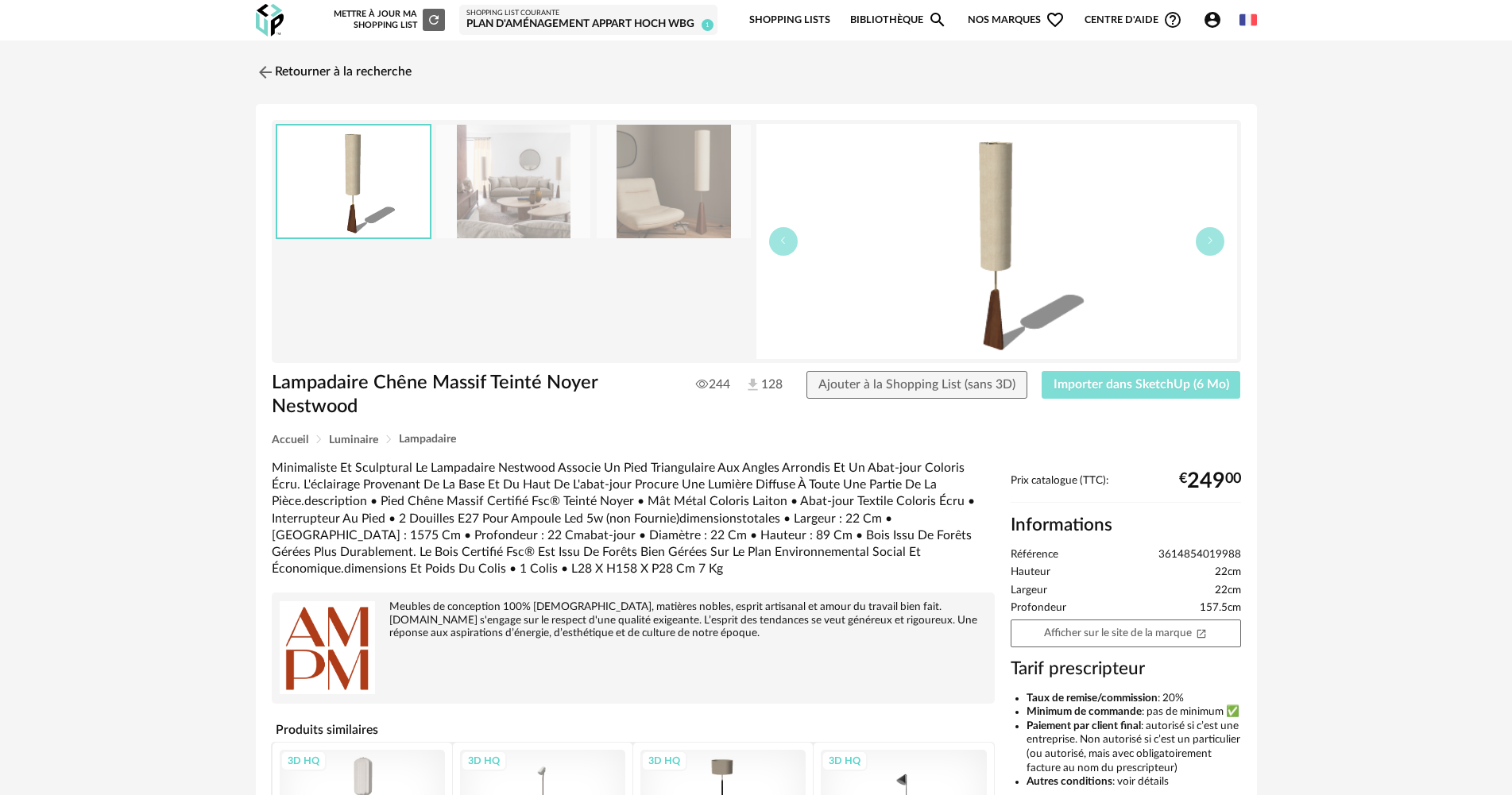
click at [1153, 386] on span "Importer dans SketchUp (6 Mo)" at bounding box center [1141, 384] width 176 height 12
click at [337, 72] on link "Retourner à la recherche" at bounding box center [330, 72] width 156 height 35
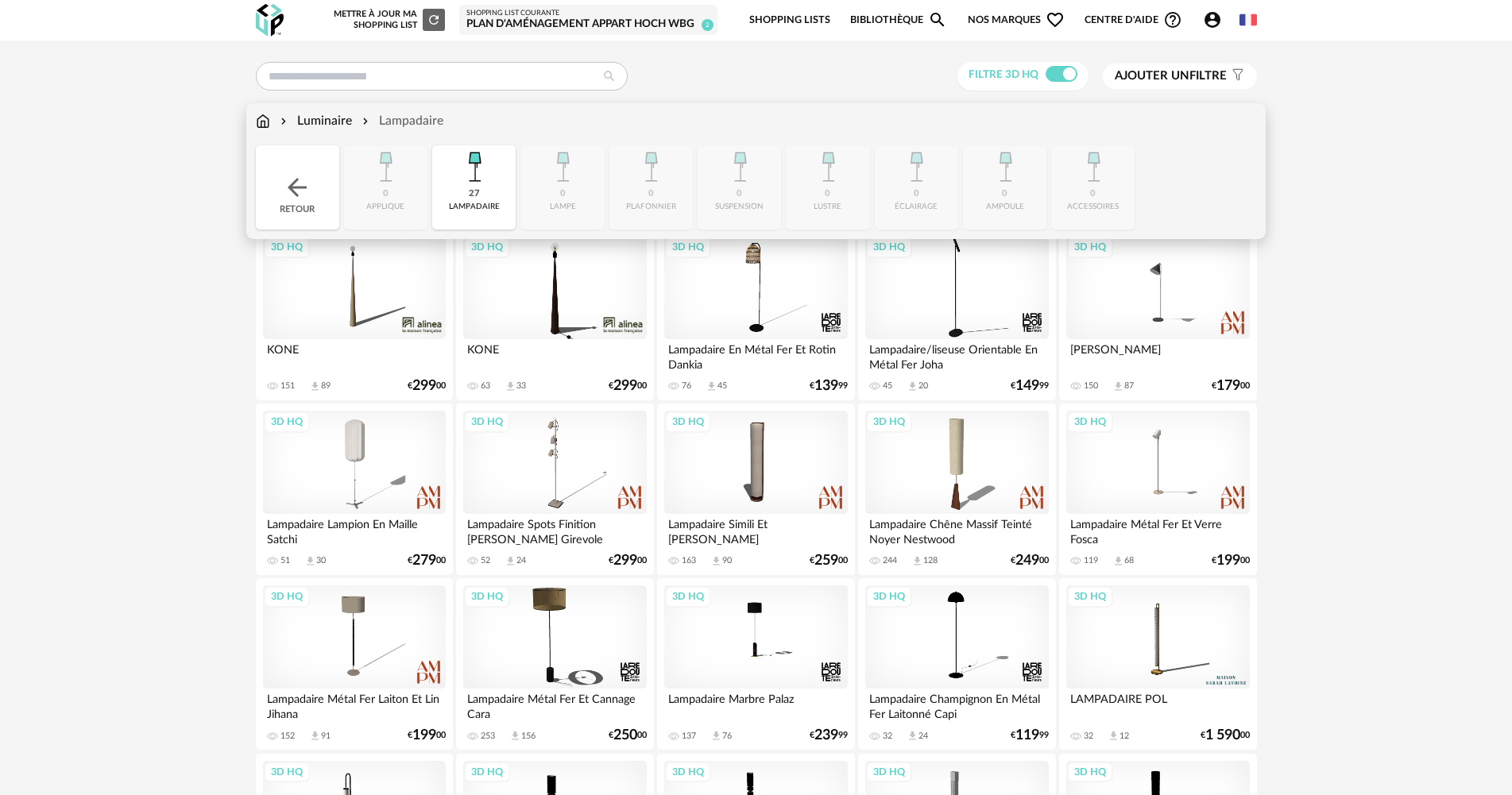
click at [259, 122] on img at bounding box center [262, 121] width 14 height 18
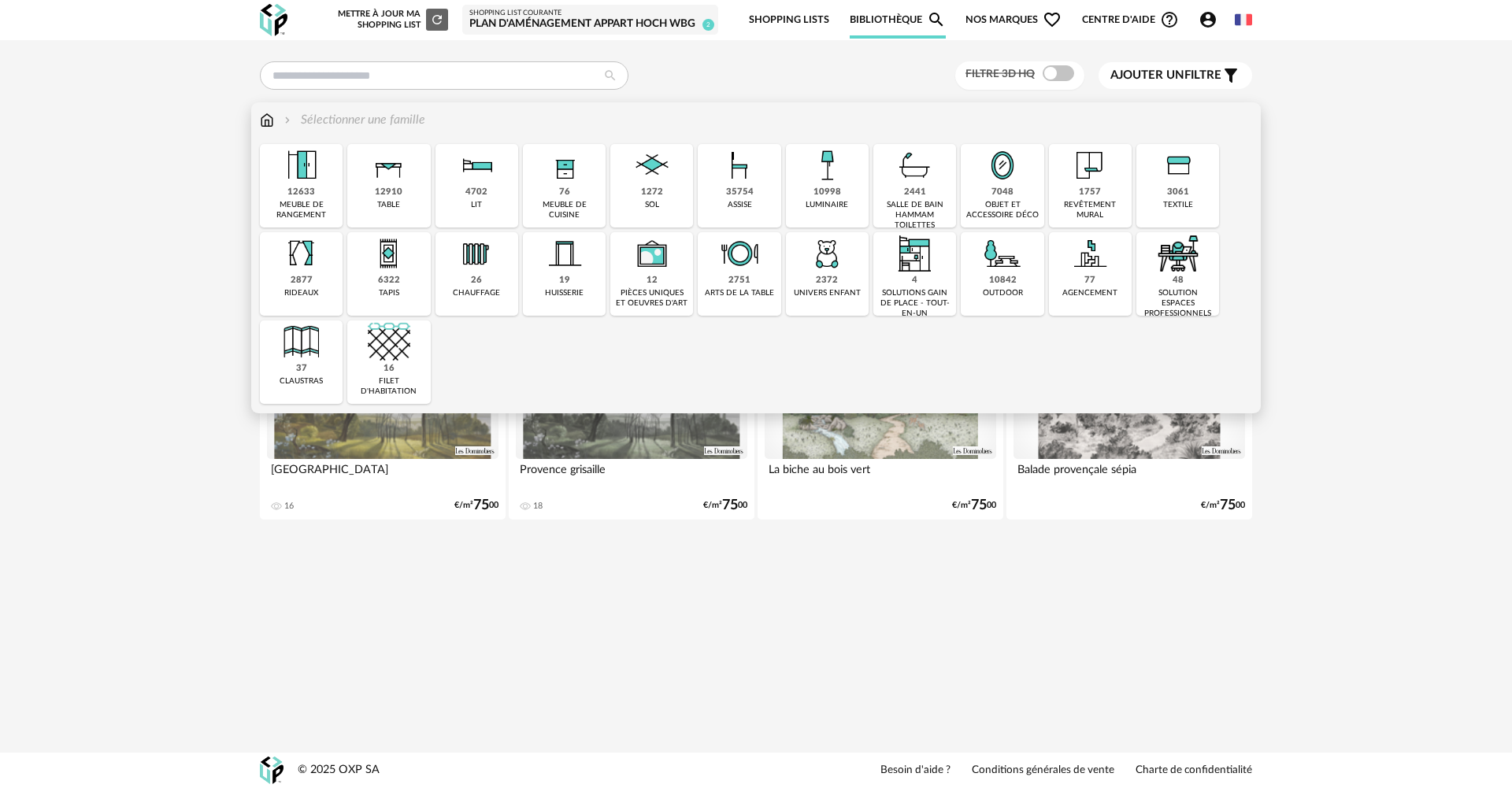
click at [417, 189] on div "12910 table" at bounding box center [388, 186] width 83 height 84
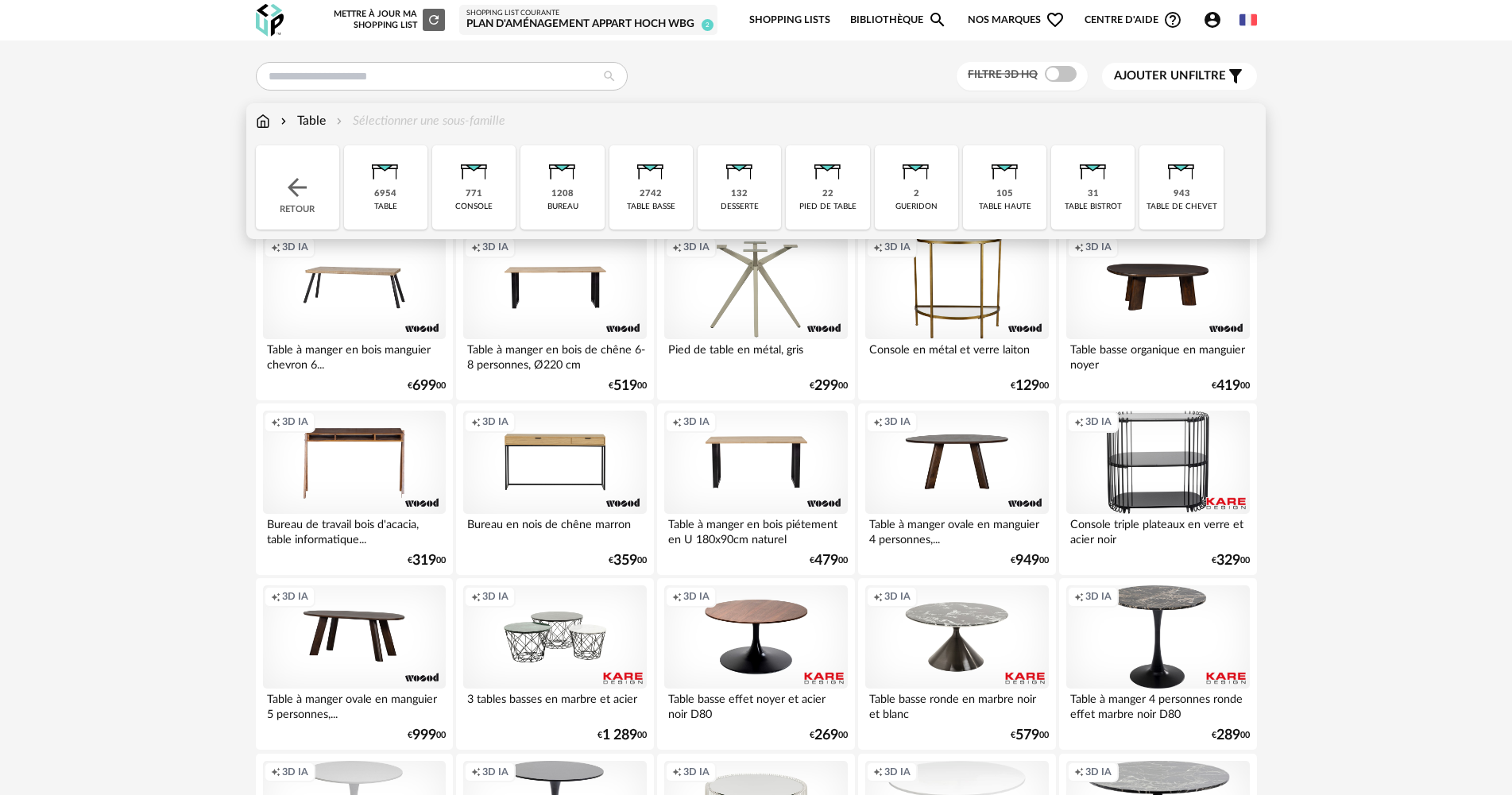
click at [389, 192] on div "6954" at bounding box center [384, 194] width 22 height 12
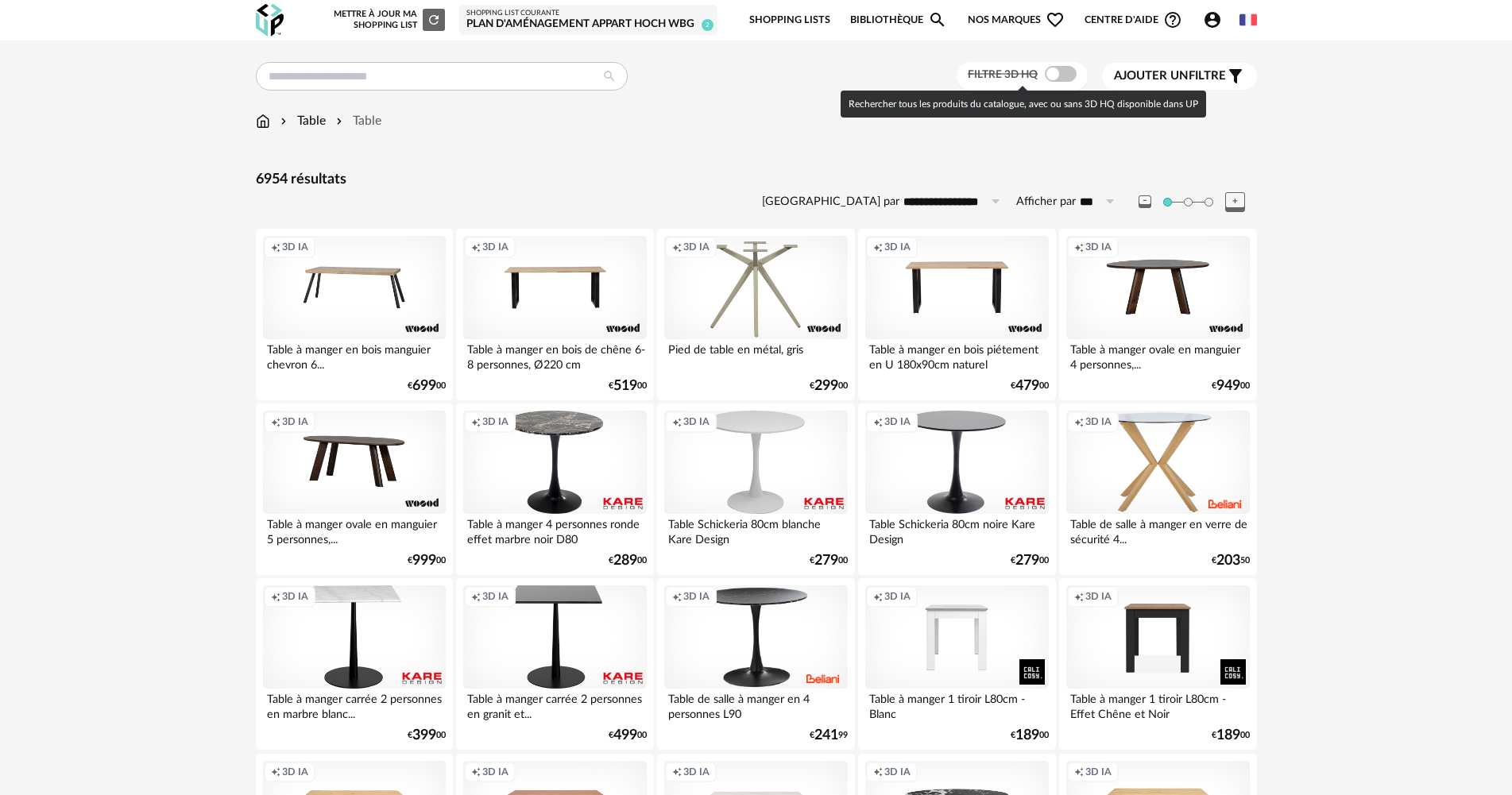
click at [1060, 69] on span at bounding box center [1060, 74] width 32 height 16
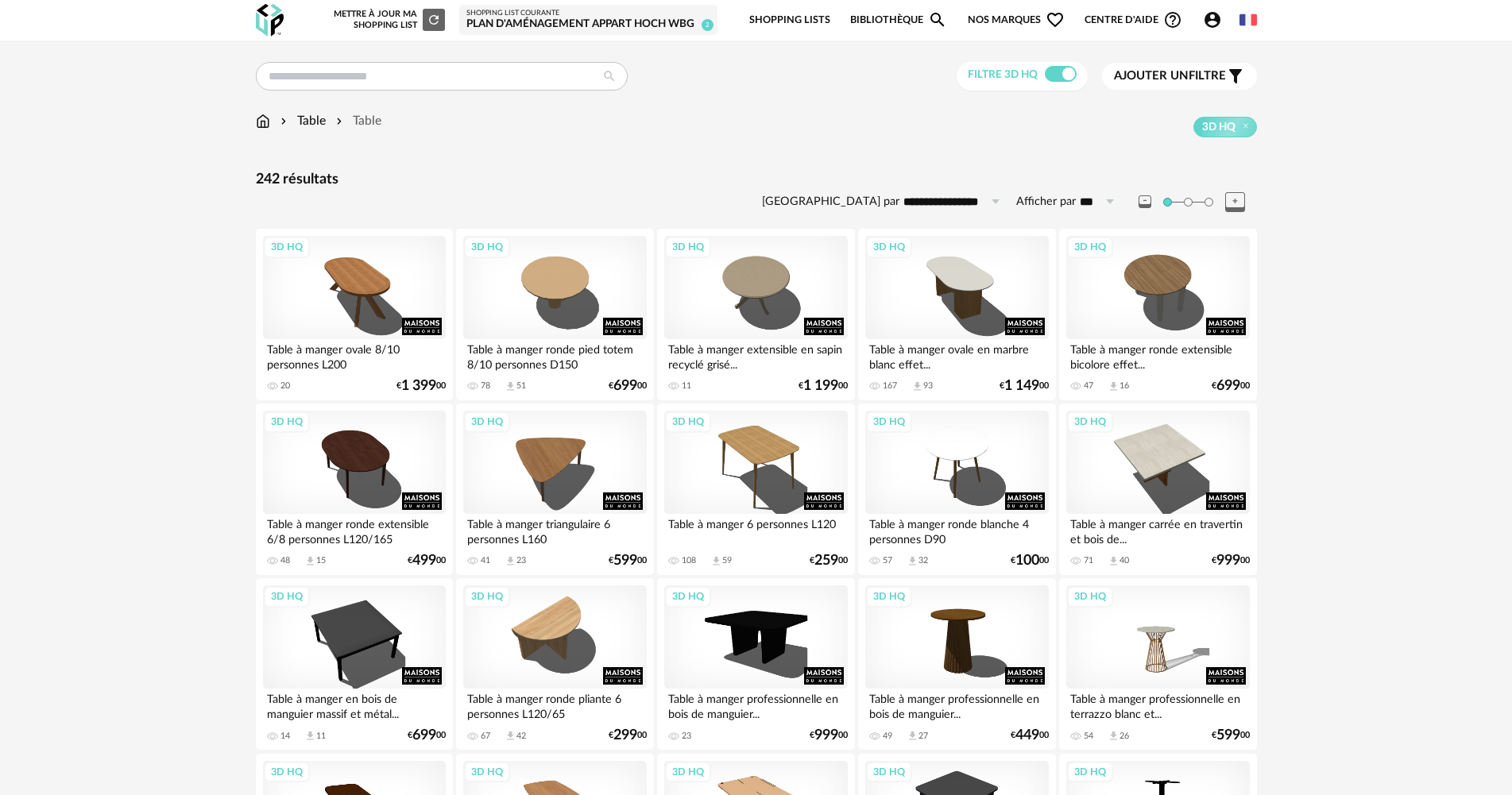
click at [265, 120] on img at bounding box center [262, 121] width 14 height 18
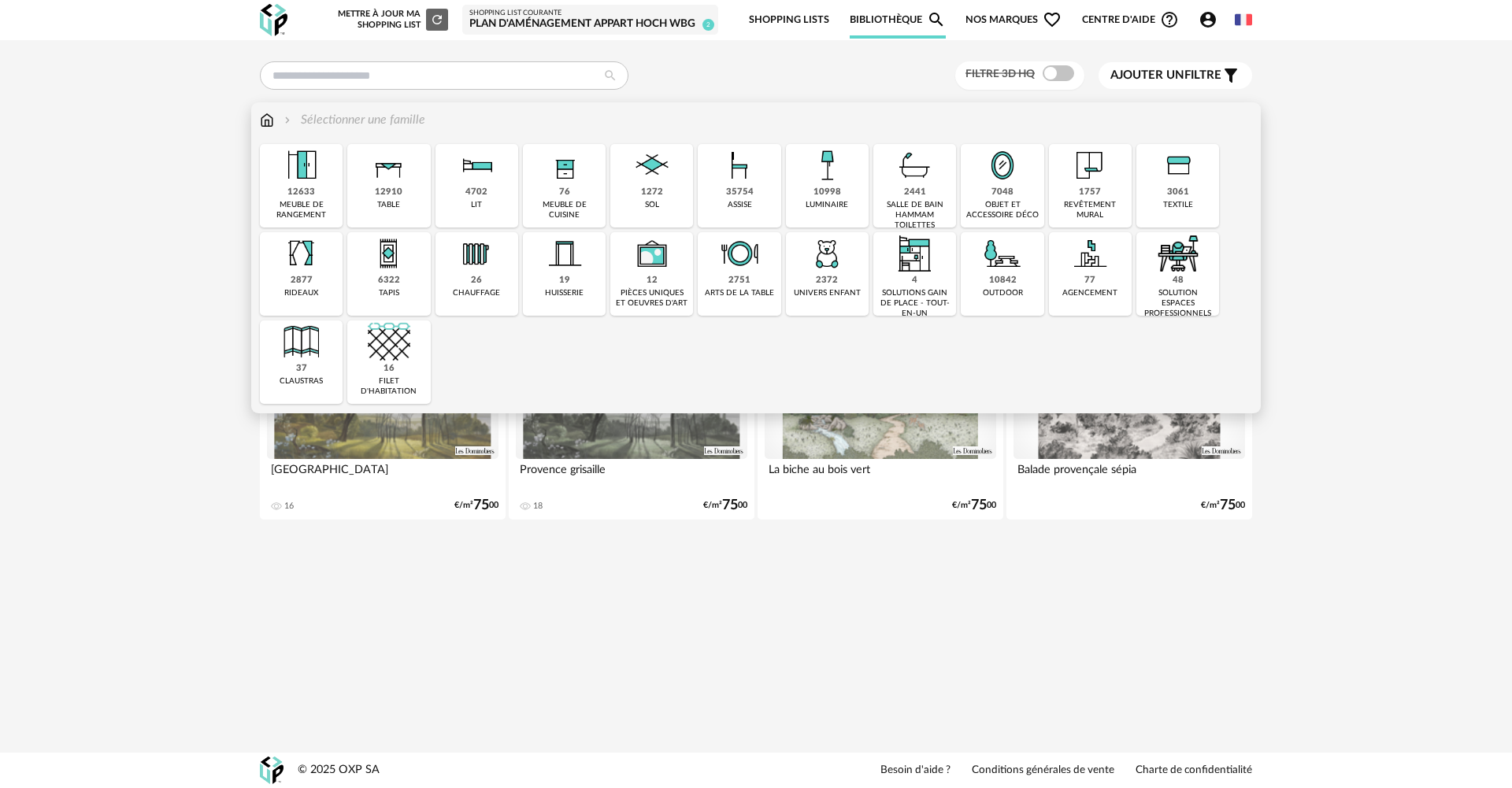
click at [765, 193] on div "35754 assise" at bounding box center [738, 186] width 83 height 84
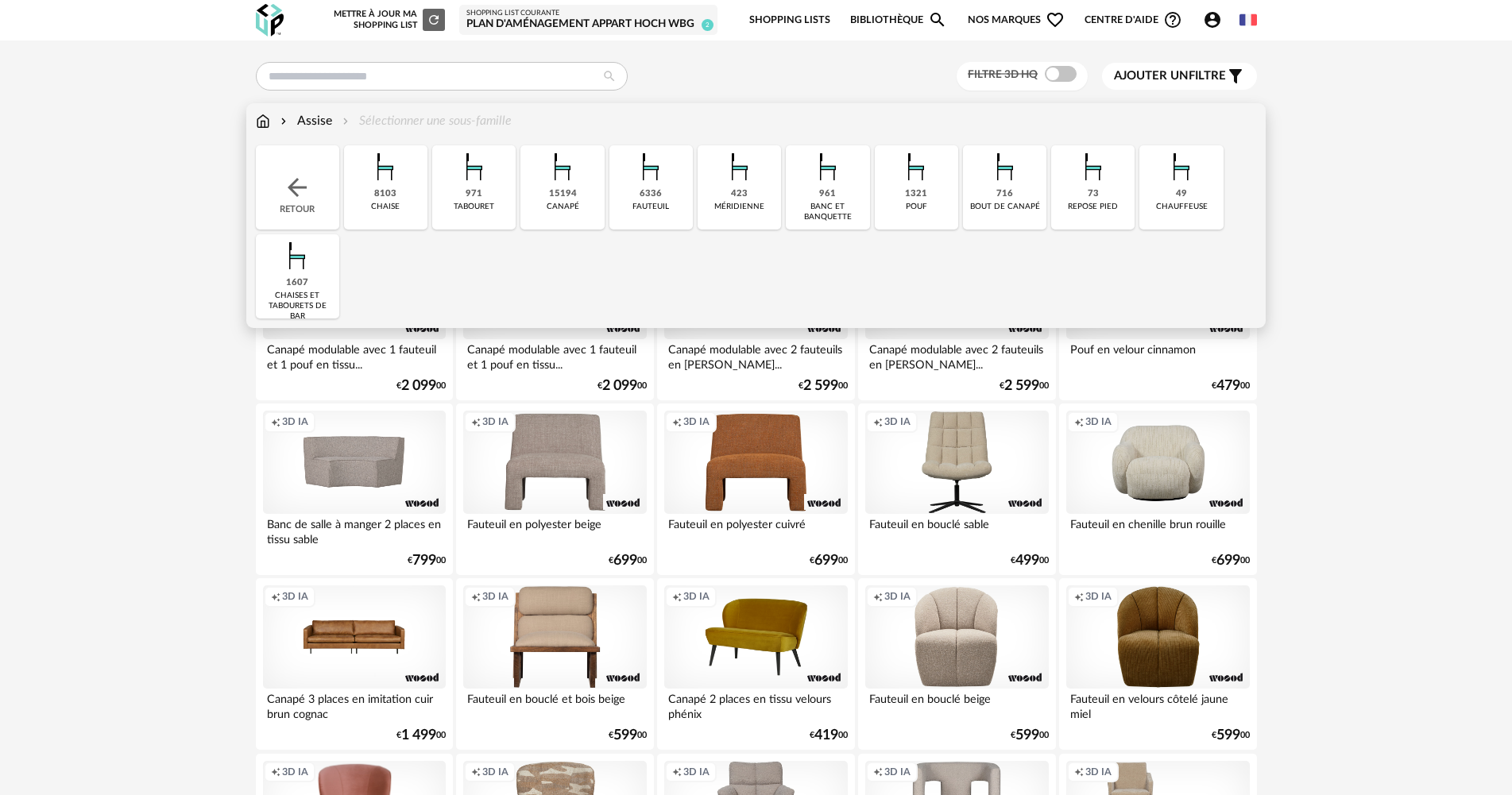
click at [581, 186] on img at bounding box center [562, 166] width 43 height 43
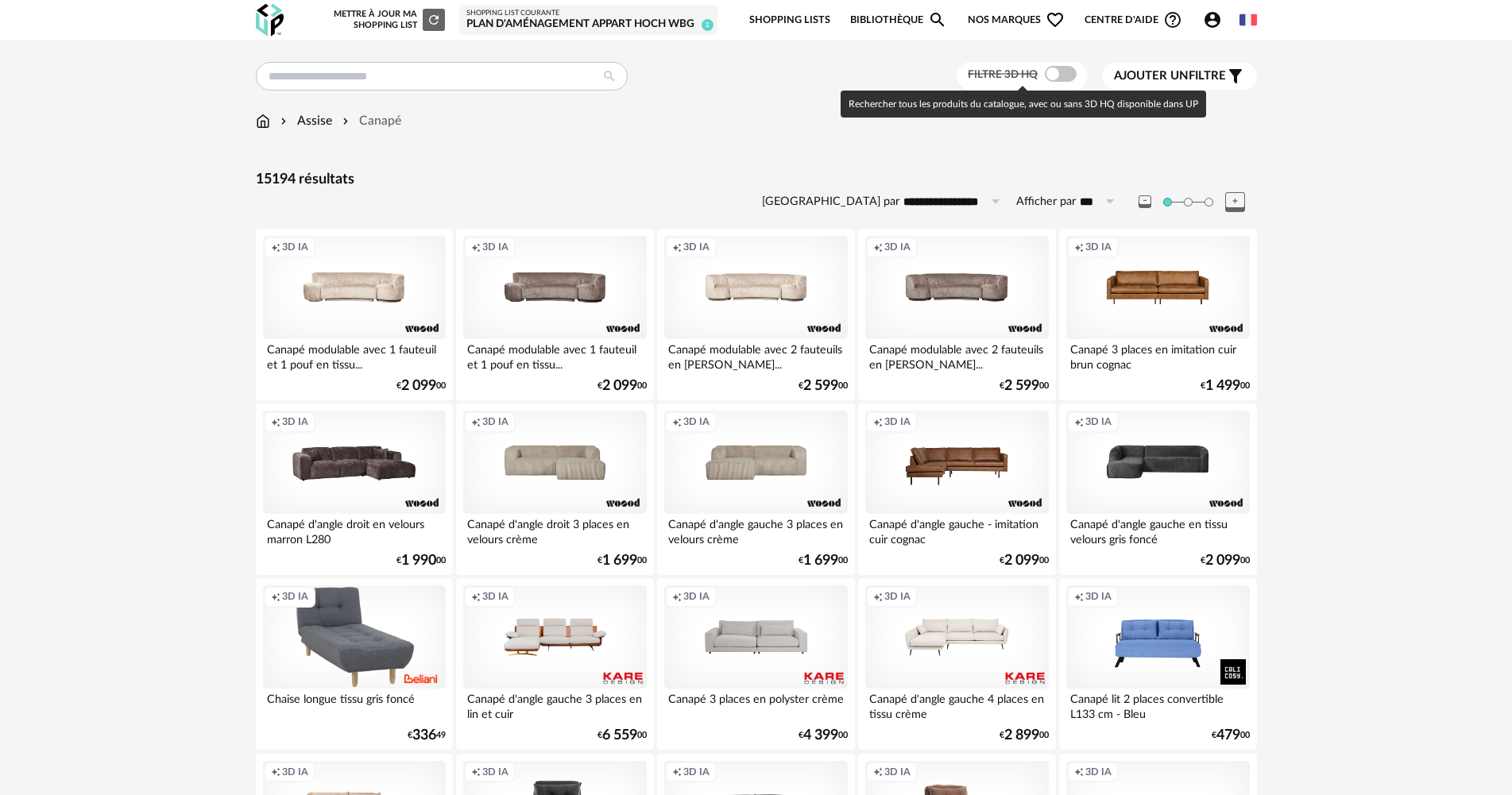
click at [1064, 75] on span at bounding box center [1060, 74] width 32 height 16
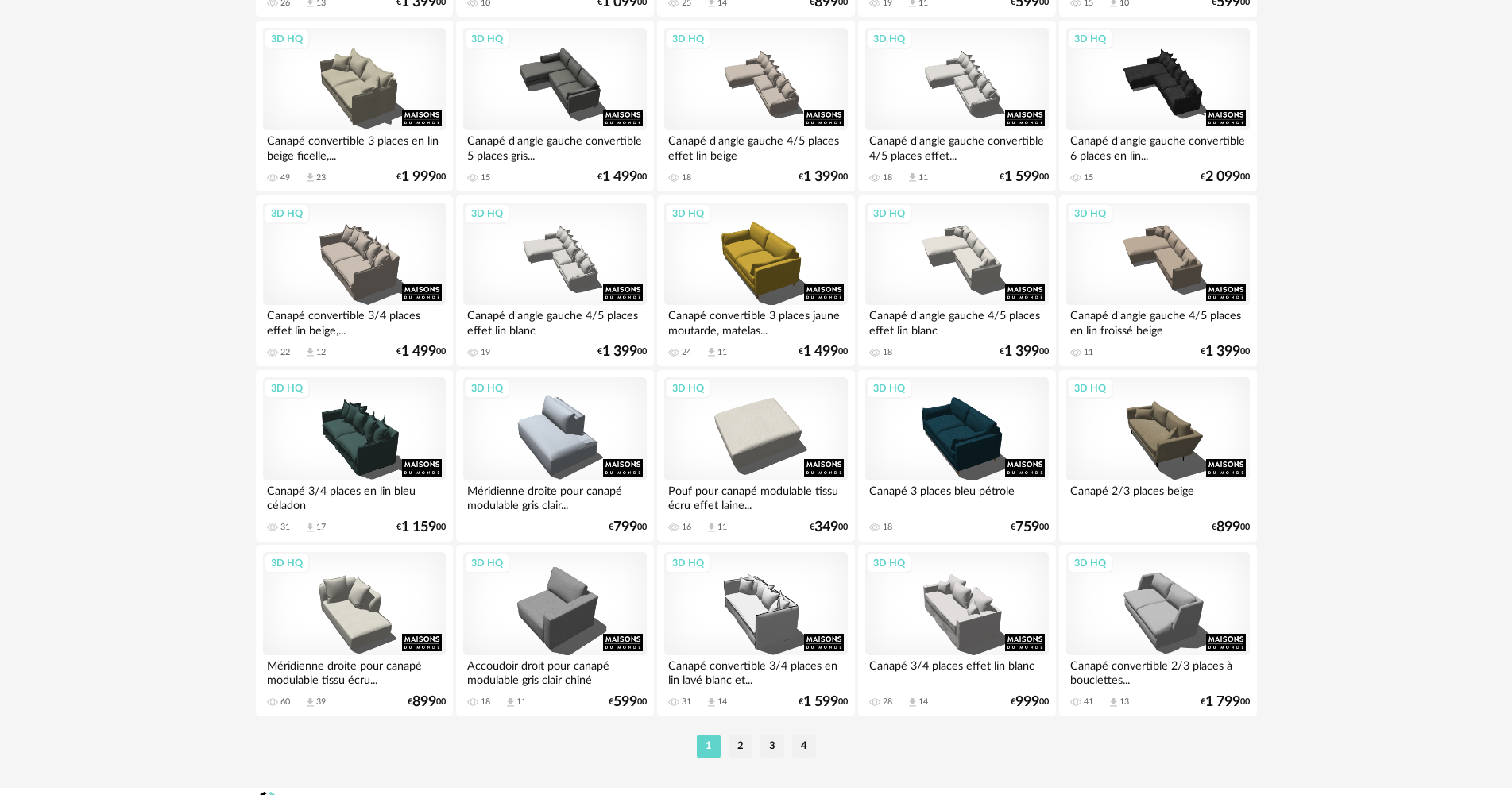
scroll to position [3035, 0]
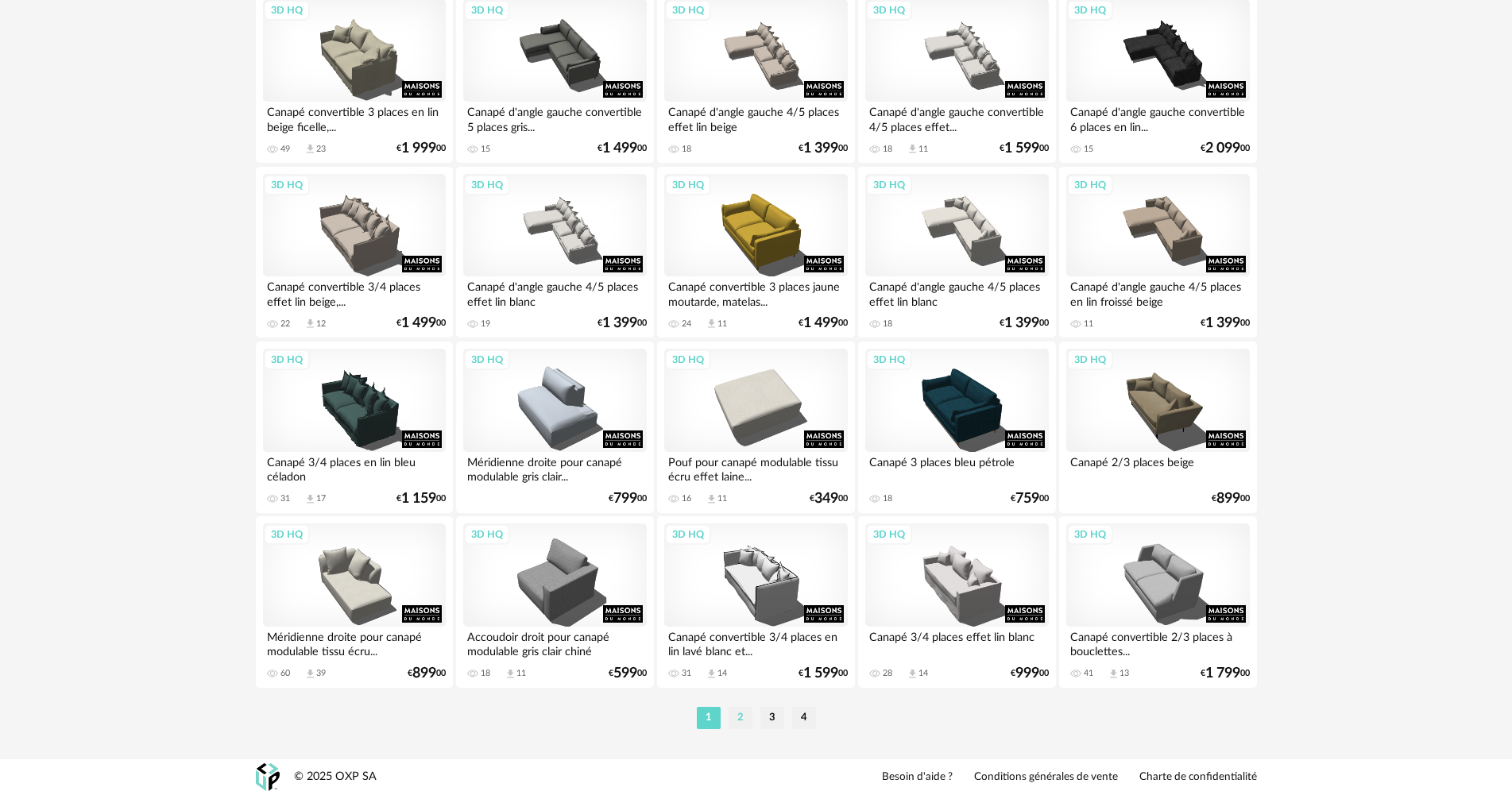
click at [740, 714] on li "2" at bounding box center [740, 717] width 24 height 22
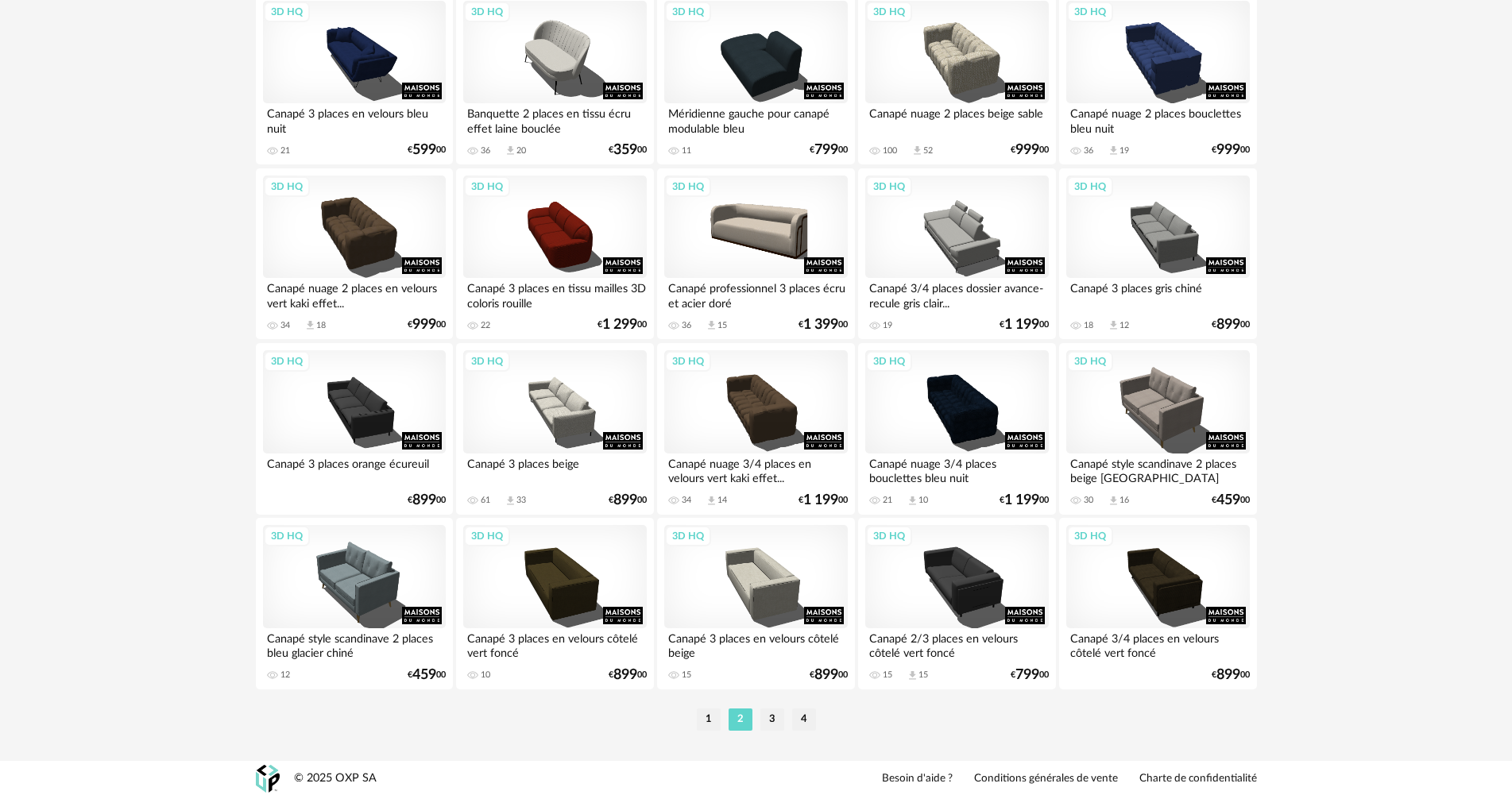
scroll to position [3035, 0]
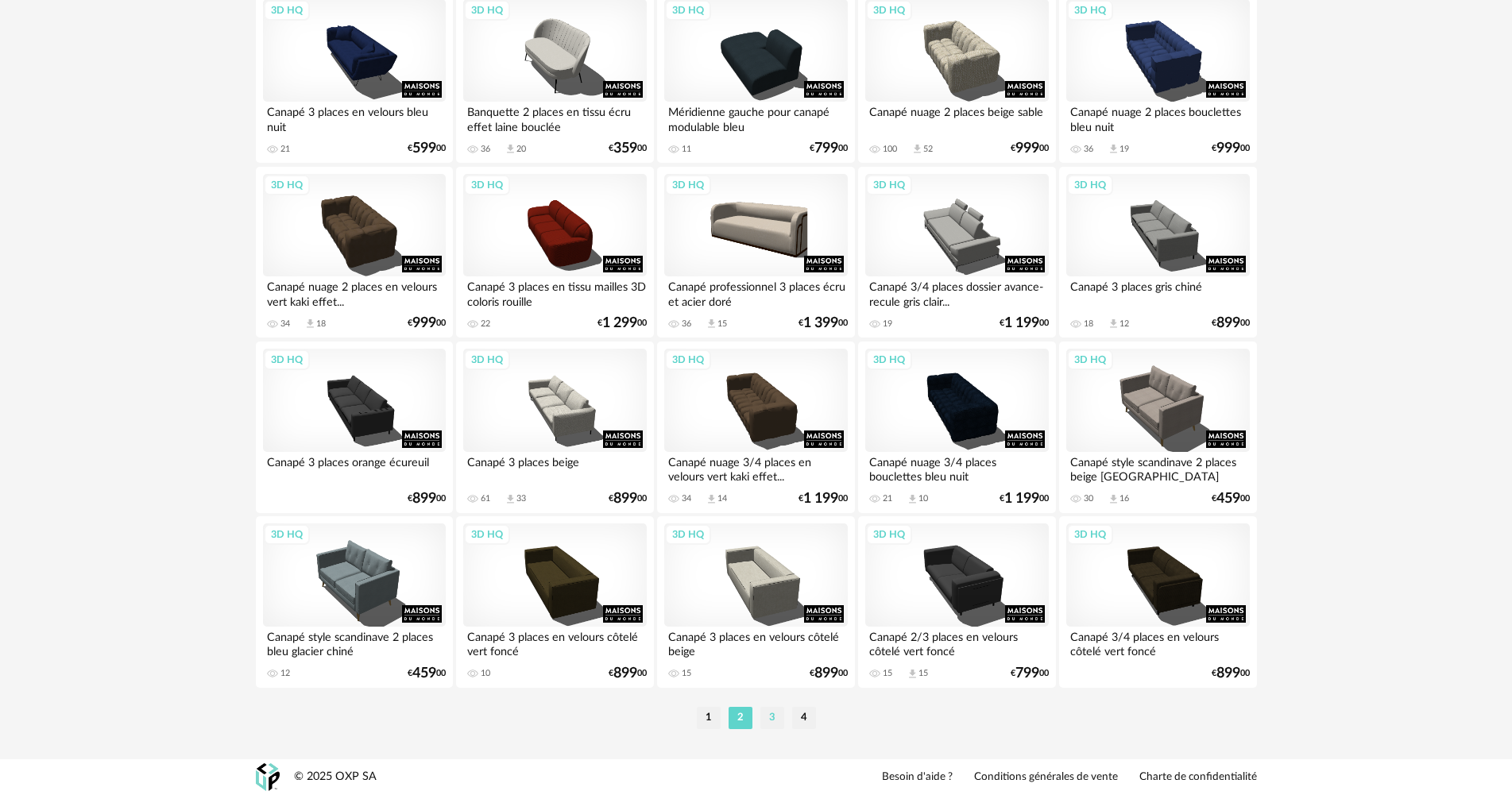
click at [767, 713] on li "3" at bounding box center [772, 717] width 24 height 22
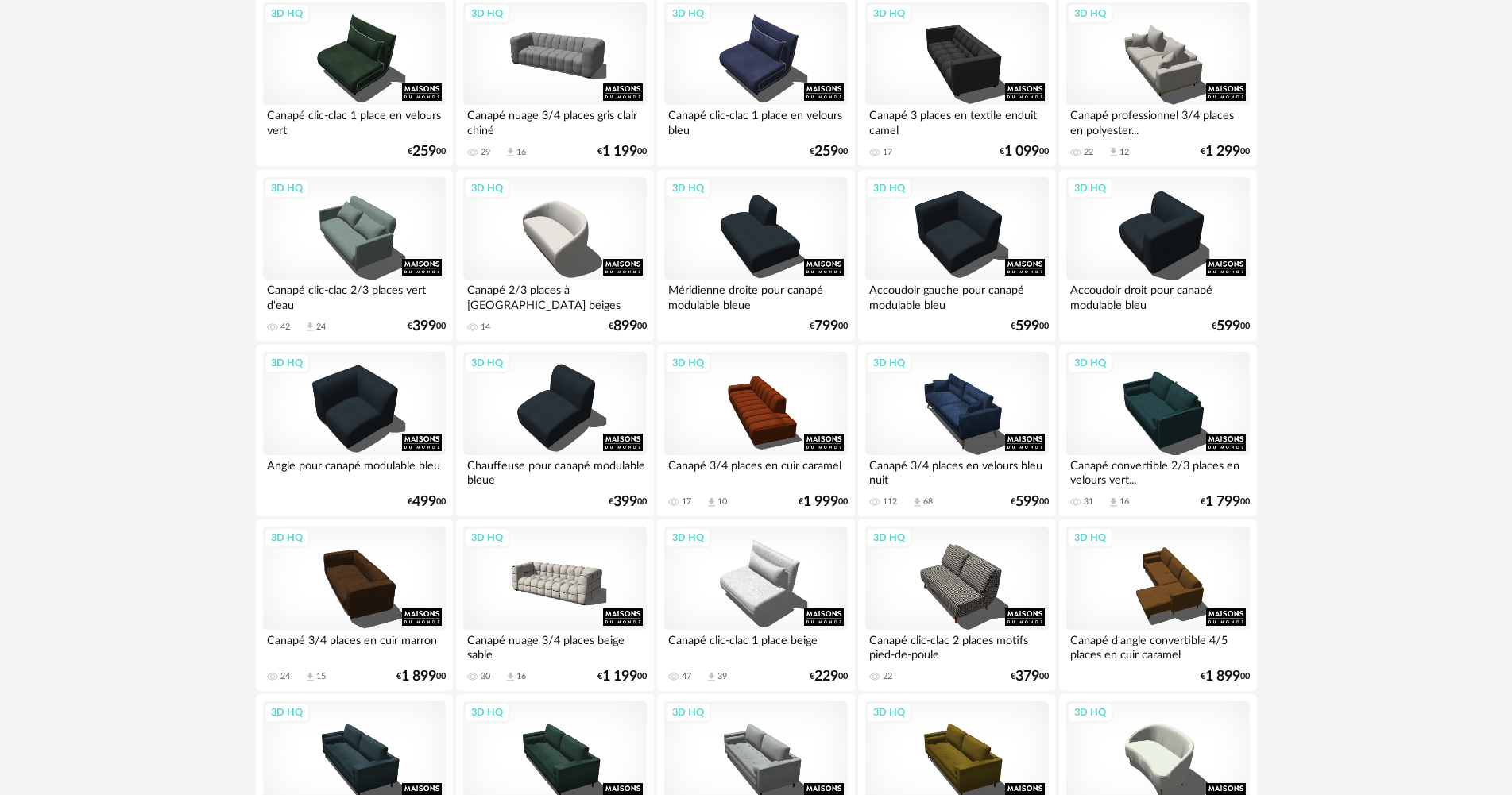
scroll to position [1112, 0]
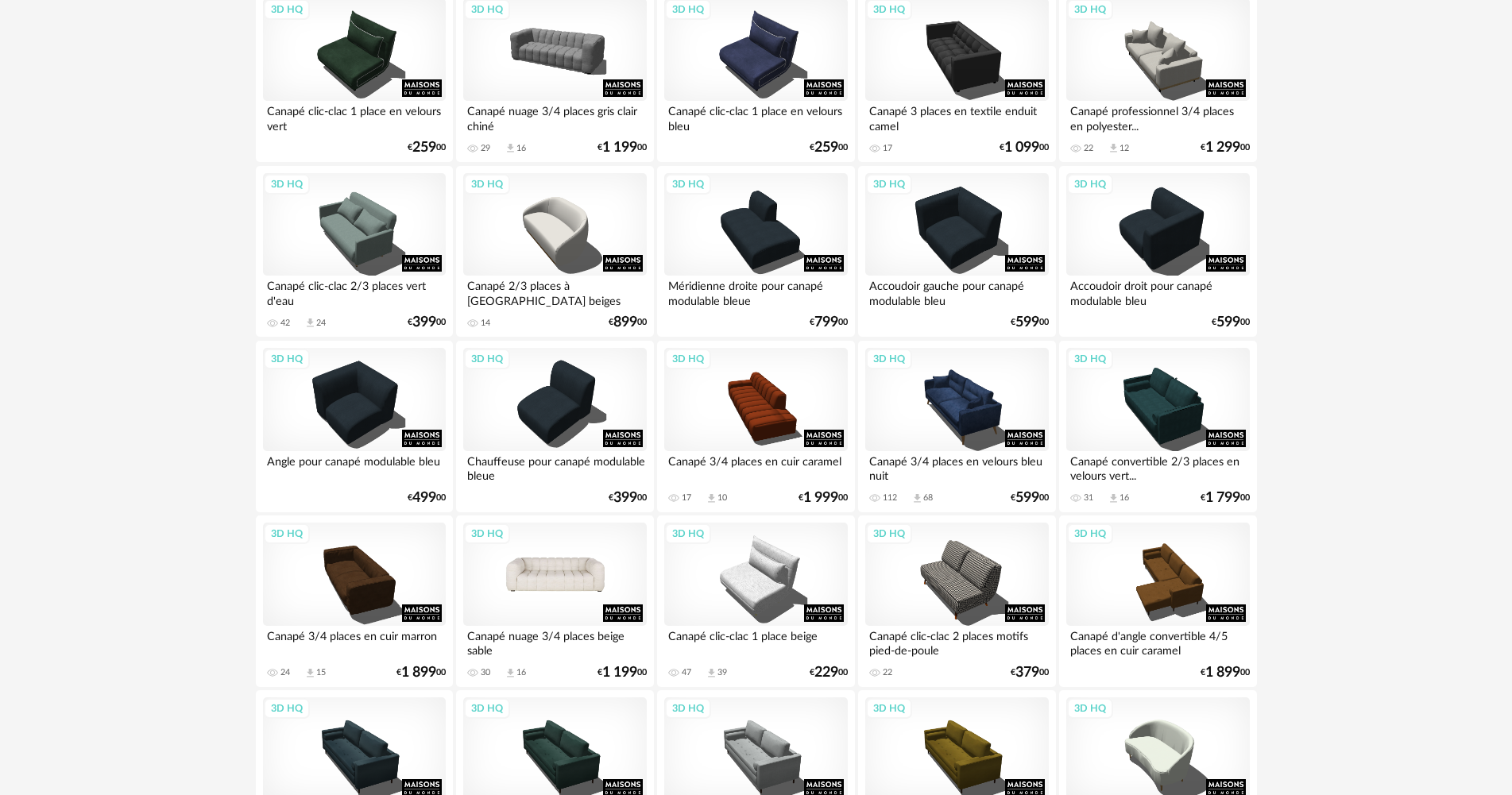
click at [558, 576] on div "3D HQ" at bounding box center [555, 574] width 183 height 103
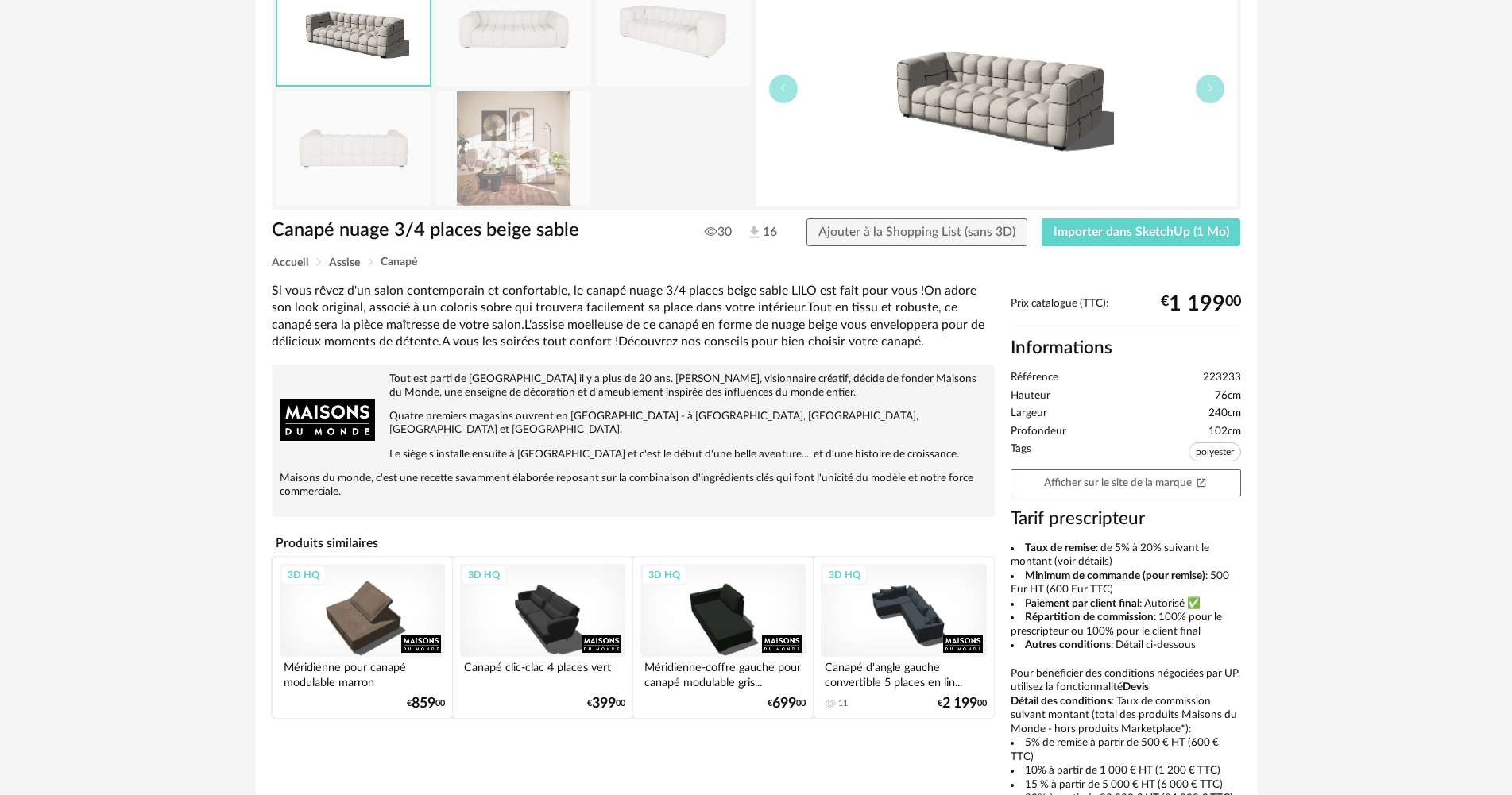
scroll to position [159, 0]
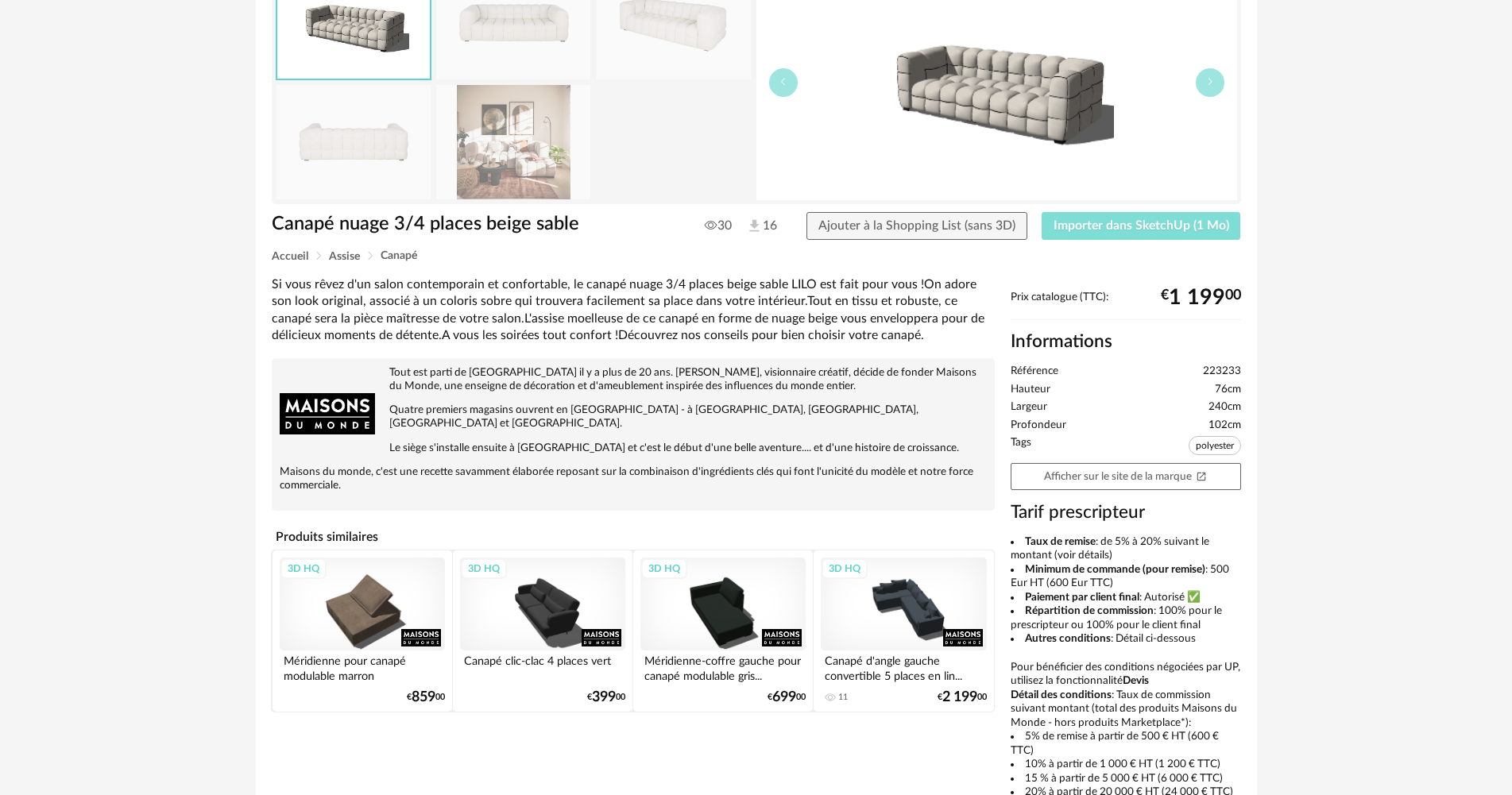
click at [1153, 227] on span "Importer dans SketchUp (1 Mo)" at bounding box center [1141, 225] width 176 height 12
